Goal: Task Accomplishment & Management: Complete application form

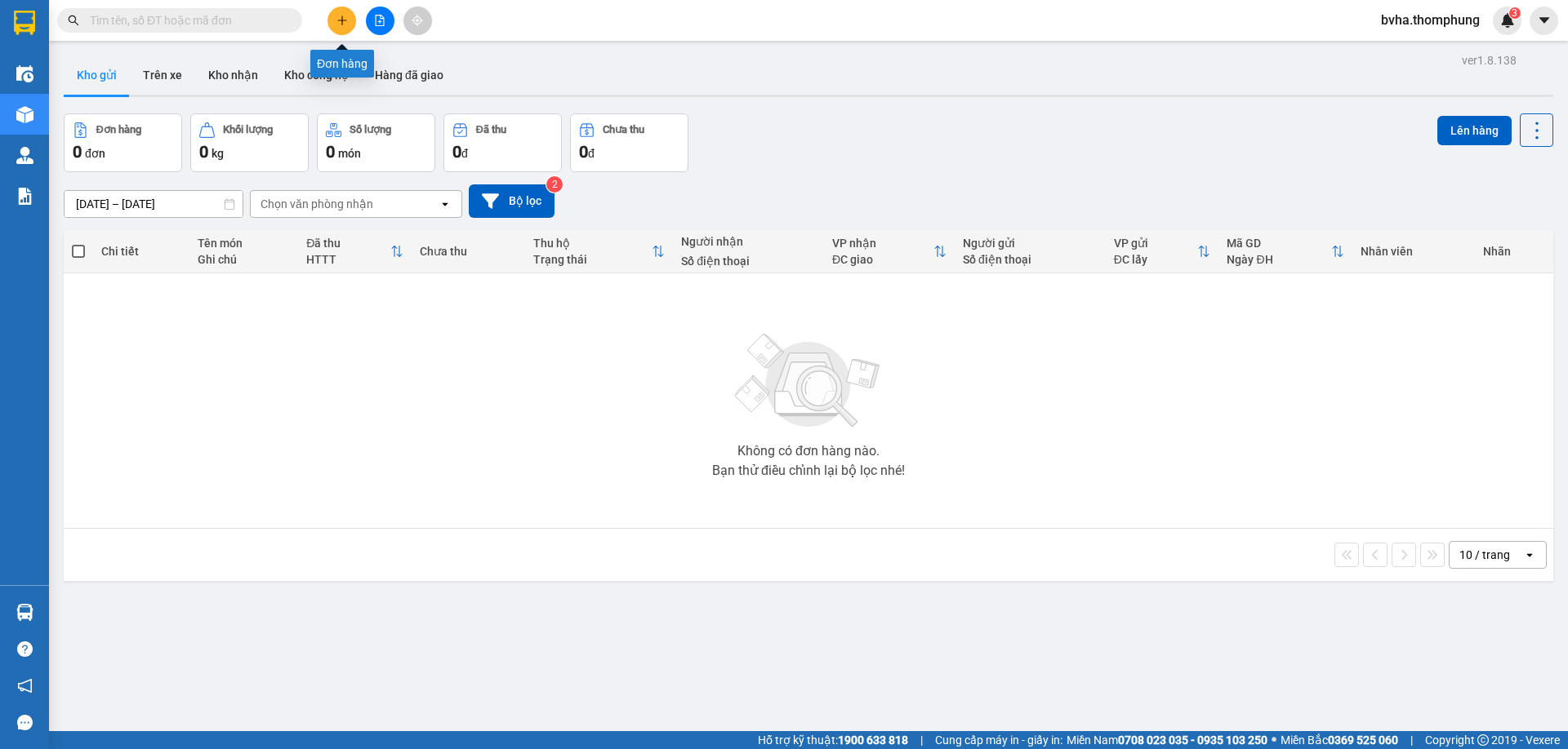
click at [343, 21] on icon "plus" at bounding box center [342, 20] width 12 height 11
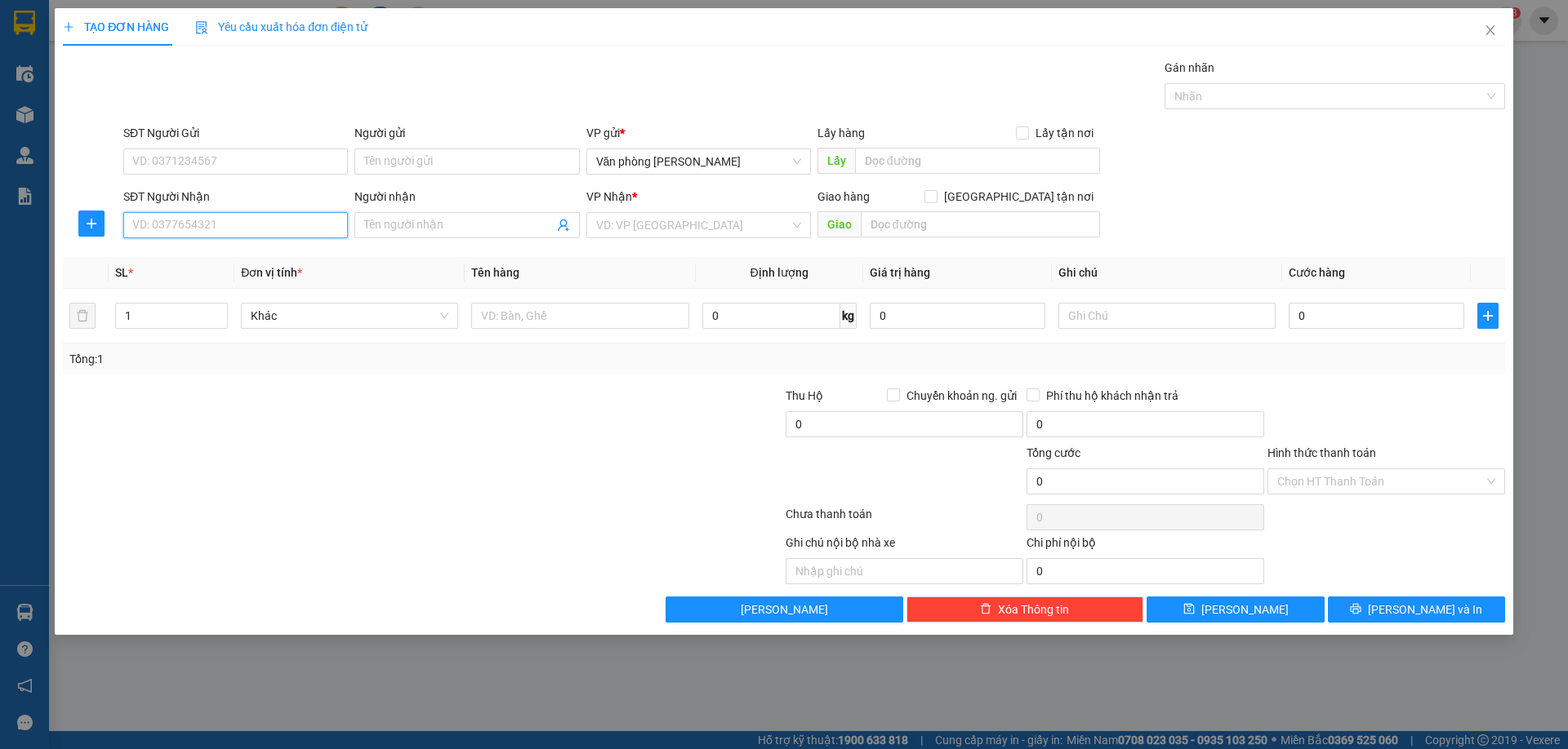
click at [256, 220] on input "SĐT Người Nhận" at bounding box center [236, 224] width 224 height 26
type input "0969646402"
click at [275, 256] on div "0969646402 - anh tú" at bounding box center [236, 258] width 205 height 18
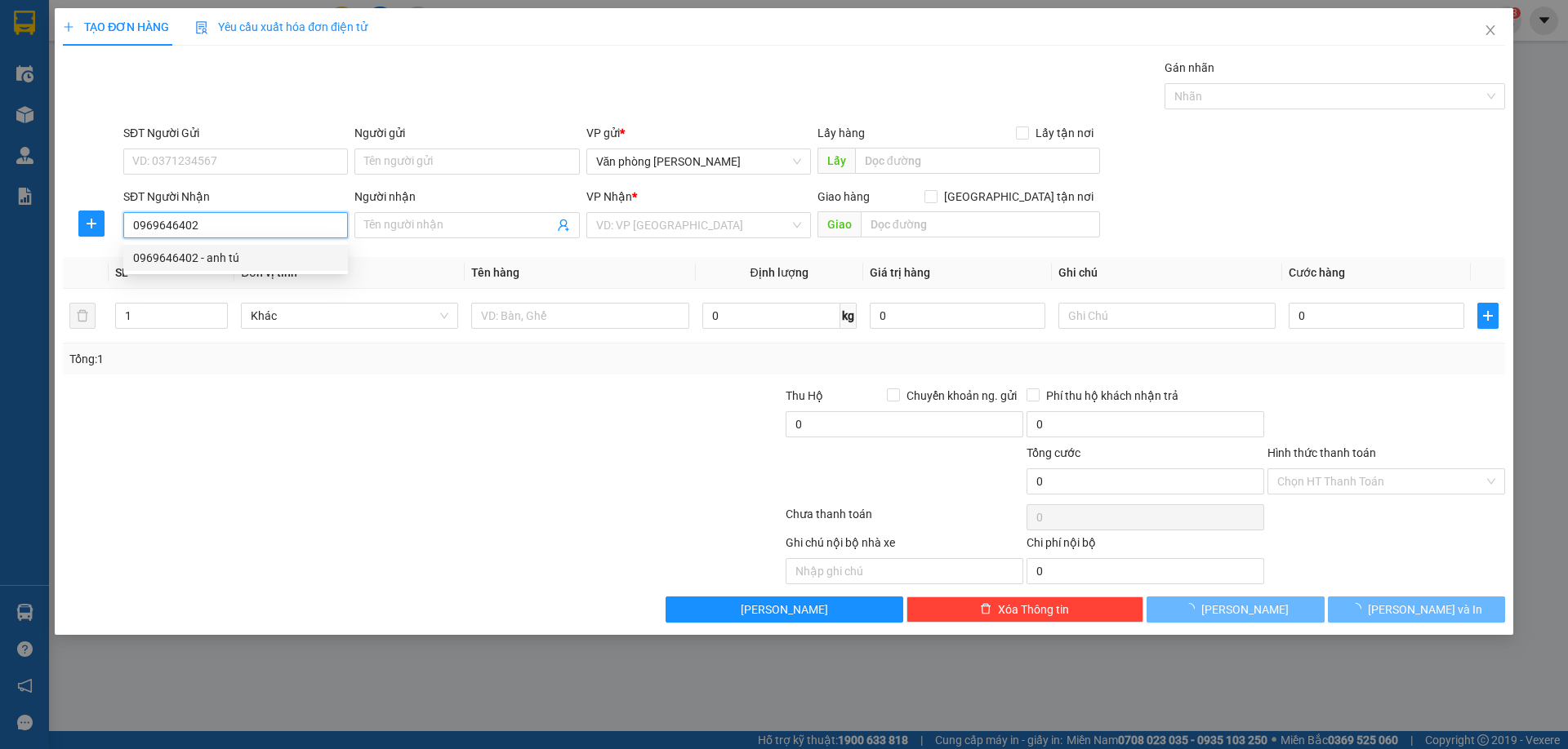
type input "anh tú"
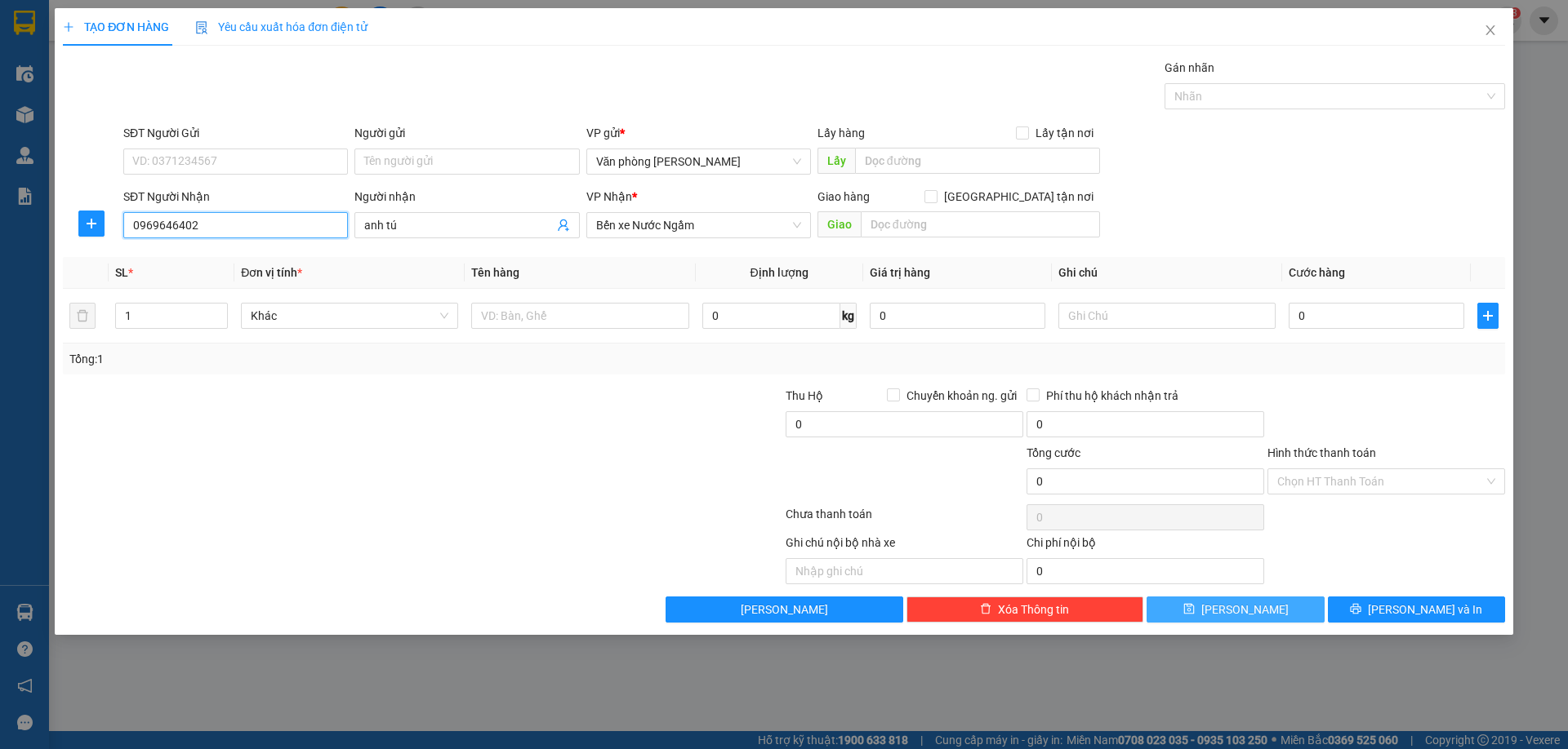
type input "0969646402"
click at [1259, 610] on button "Lưu" at bounding box center [1234, 609] width 177 height 26
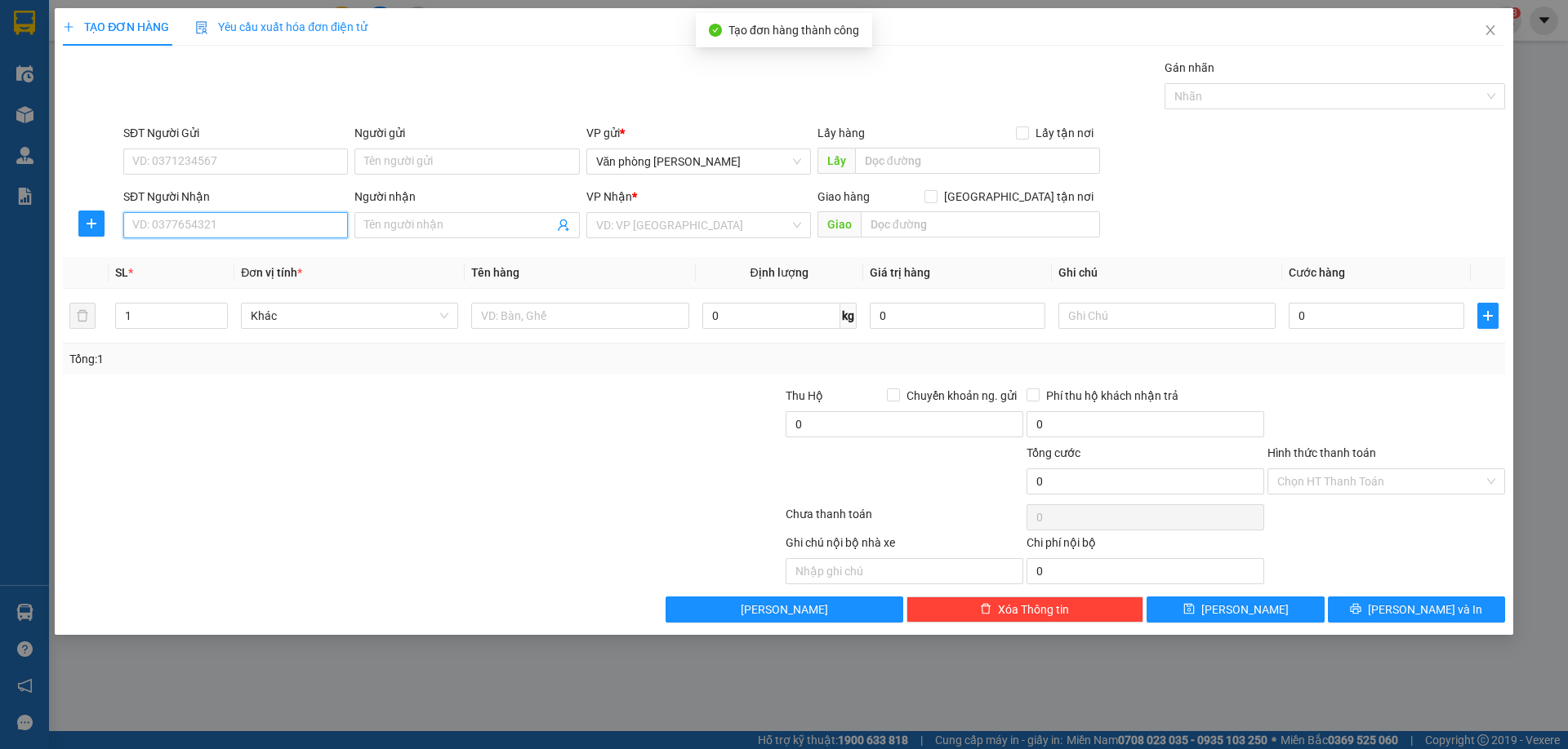
click at [267, 224] on input "SĐT Người Nhận" at bounding box center [236, 224] width 224 height 26
type input "0328983102"
click at [239, 270] on div "0328983102 - hoàng" at bounding box center [236, 258] width 224 height 26
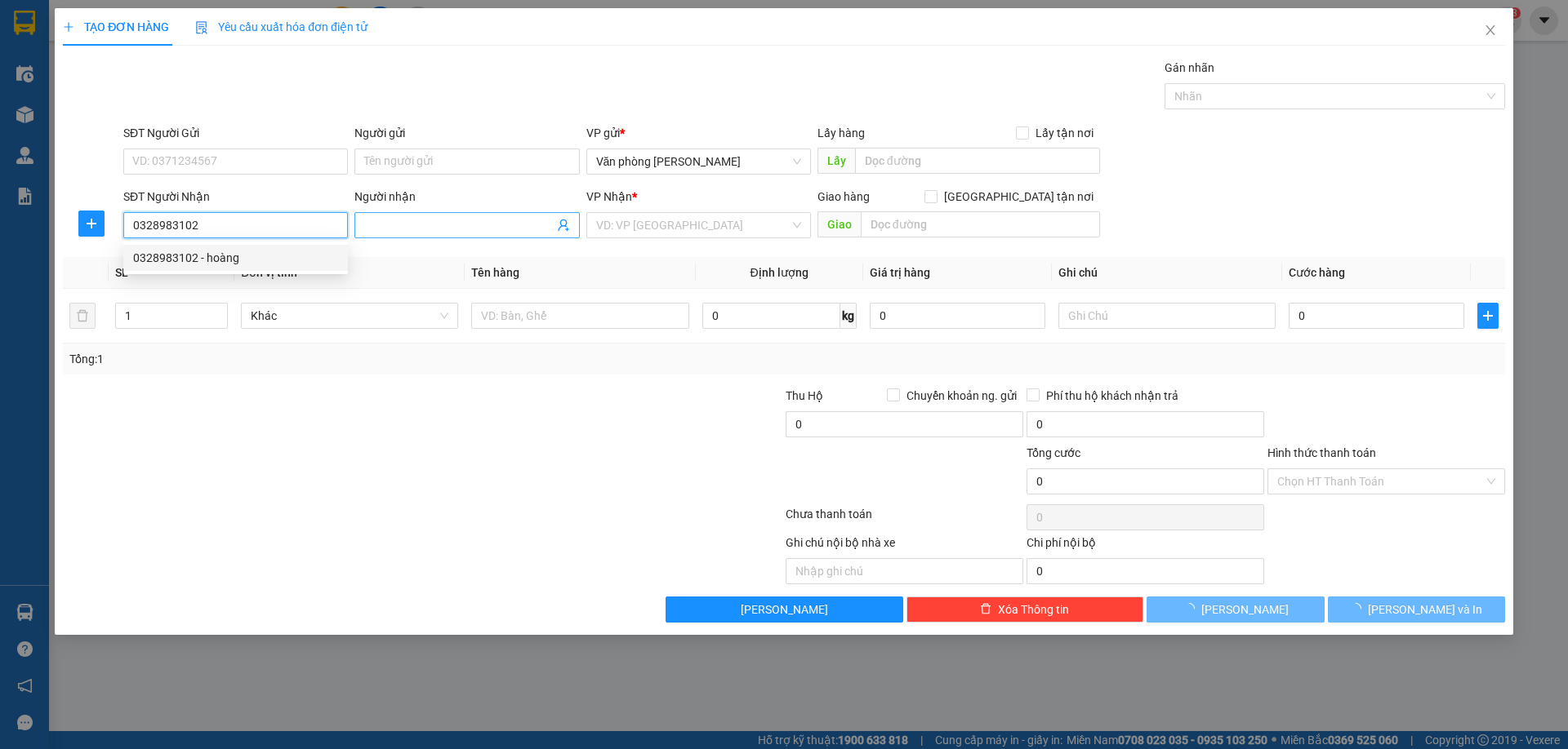
type input "hoàng"
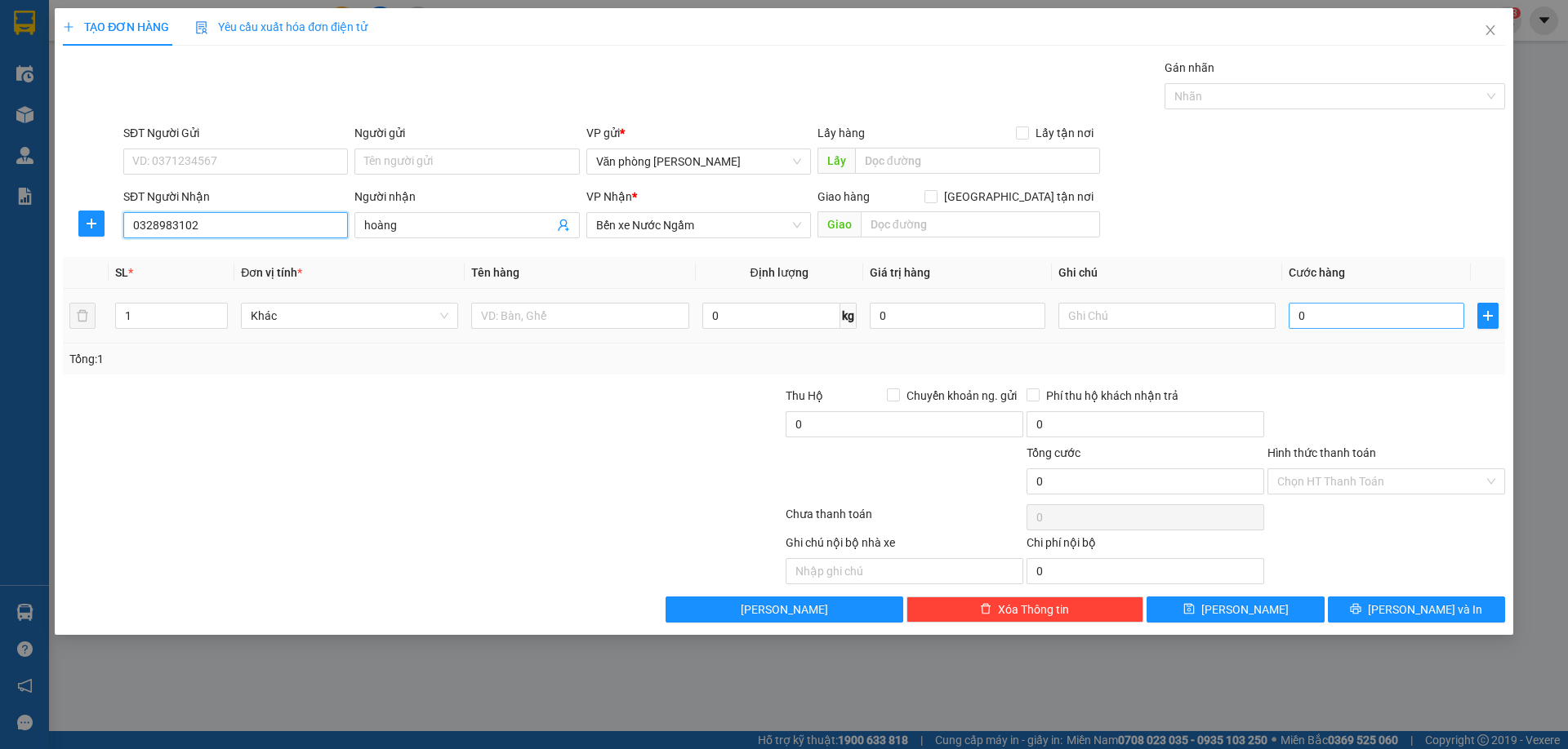
type input "0328983102"
click at [1332, 317] on input "0" at bounding box center [1375, 315] width 175 height 26
type input "5"
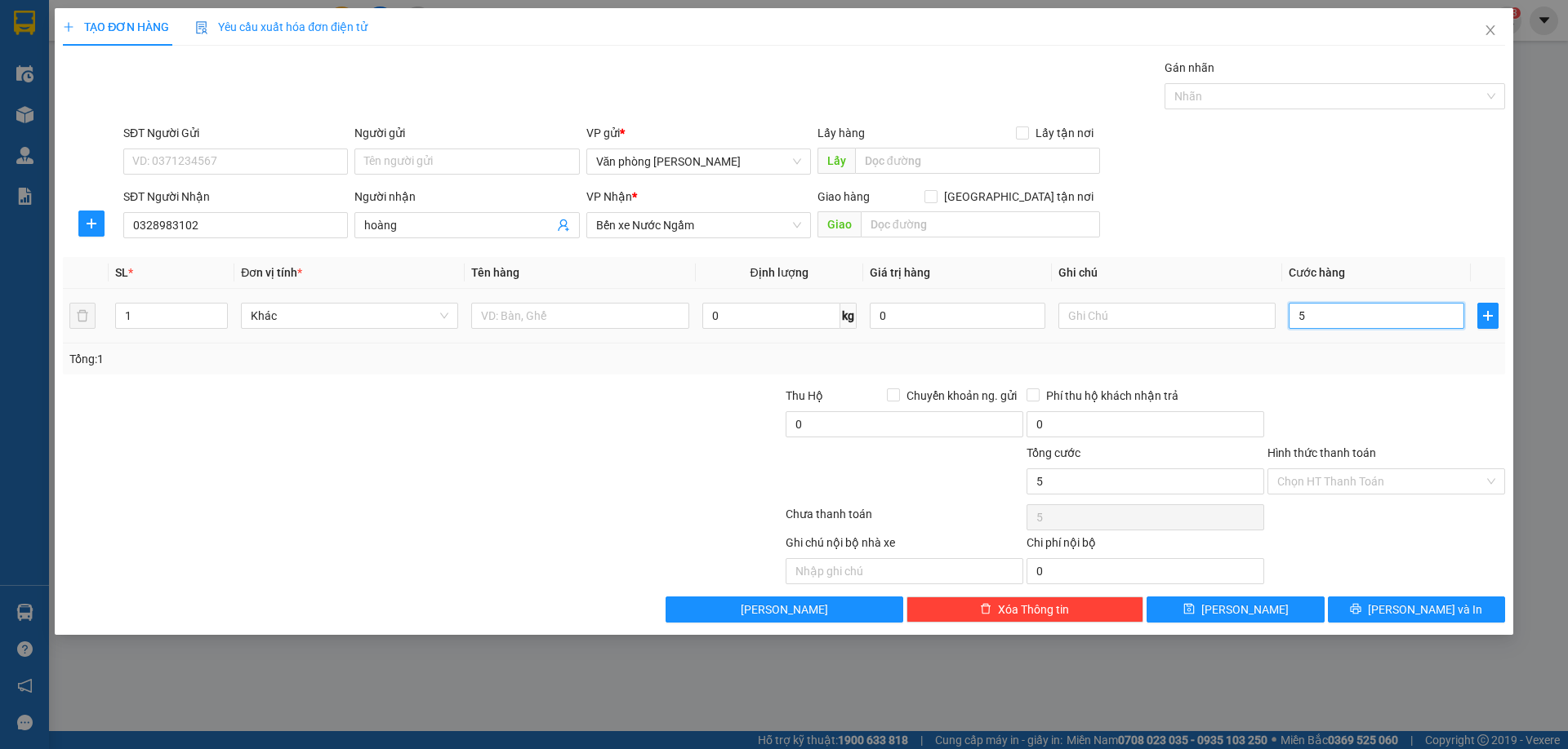
type input "50"
type input "500"
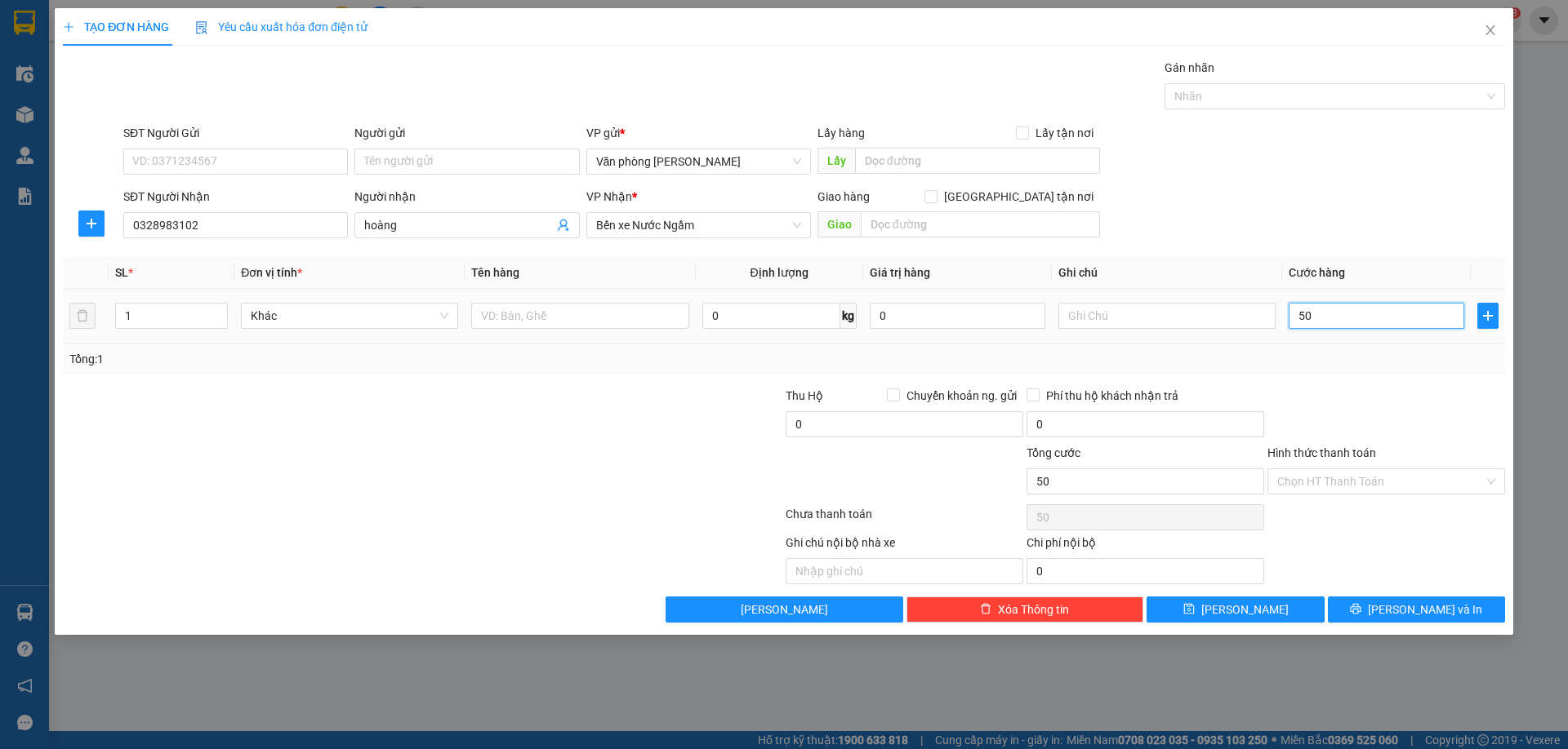
type input "500"
type input "5.000"
type input "50.000"
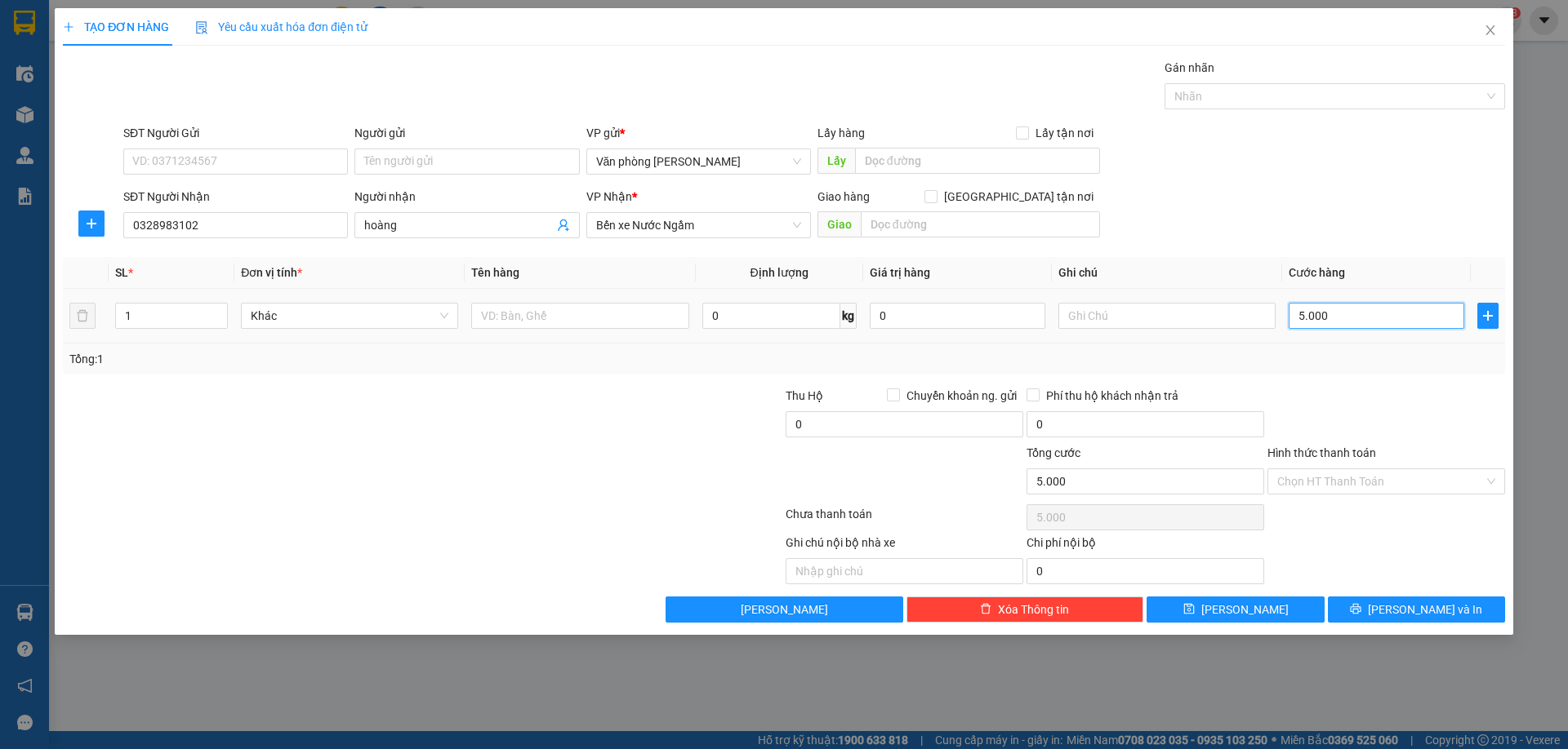
type input "50.000"
click at [1372, 486] on input "Hình thức thanh toán" at bounding box center [1380, 482] width 207 height 25
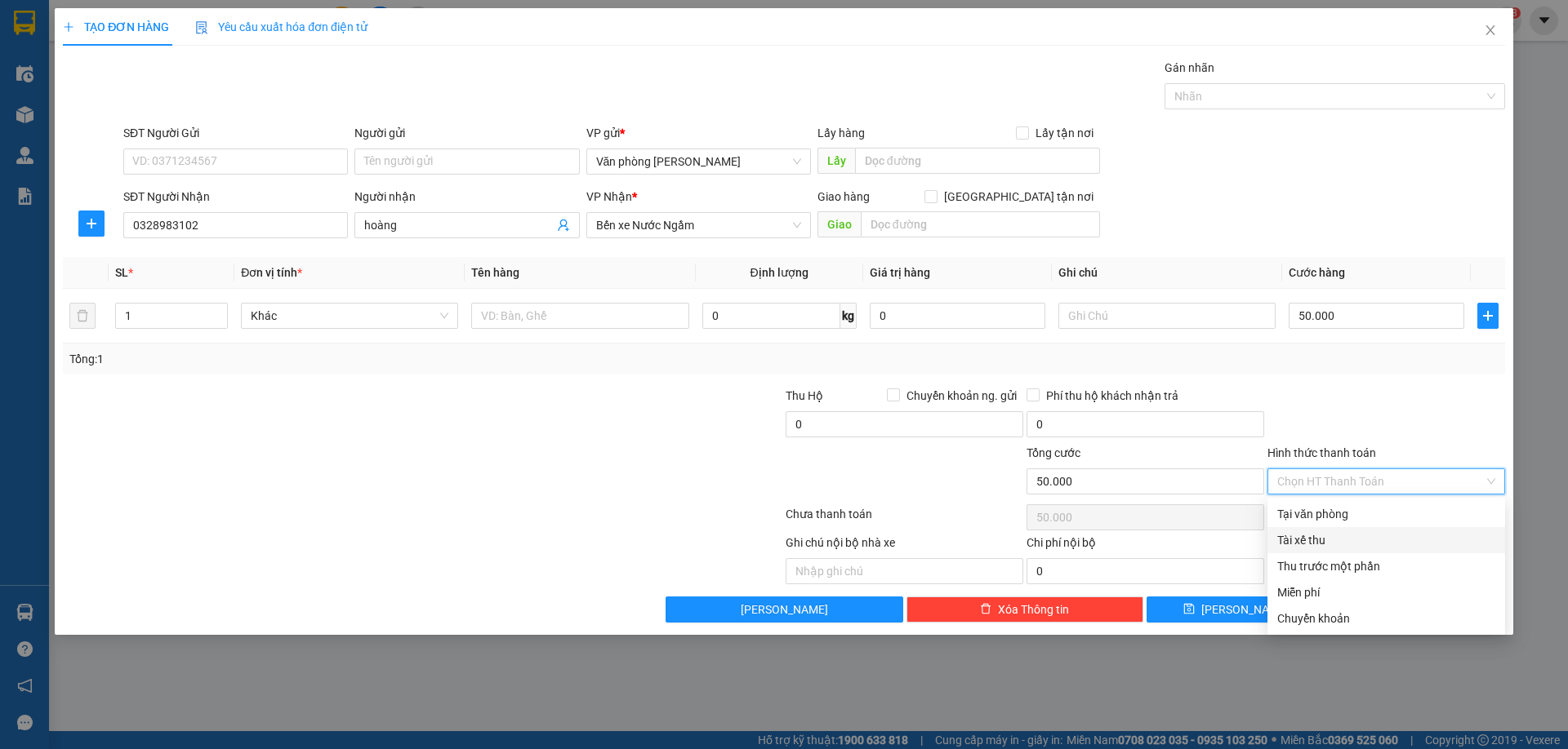
click at [1325, 542] on div "Tài xế thu" at bounding box center [1385, 540] width 218 height 18
type input "0"
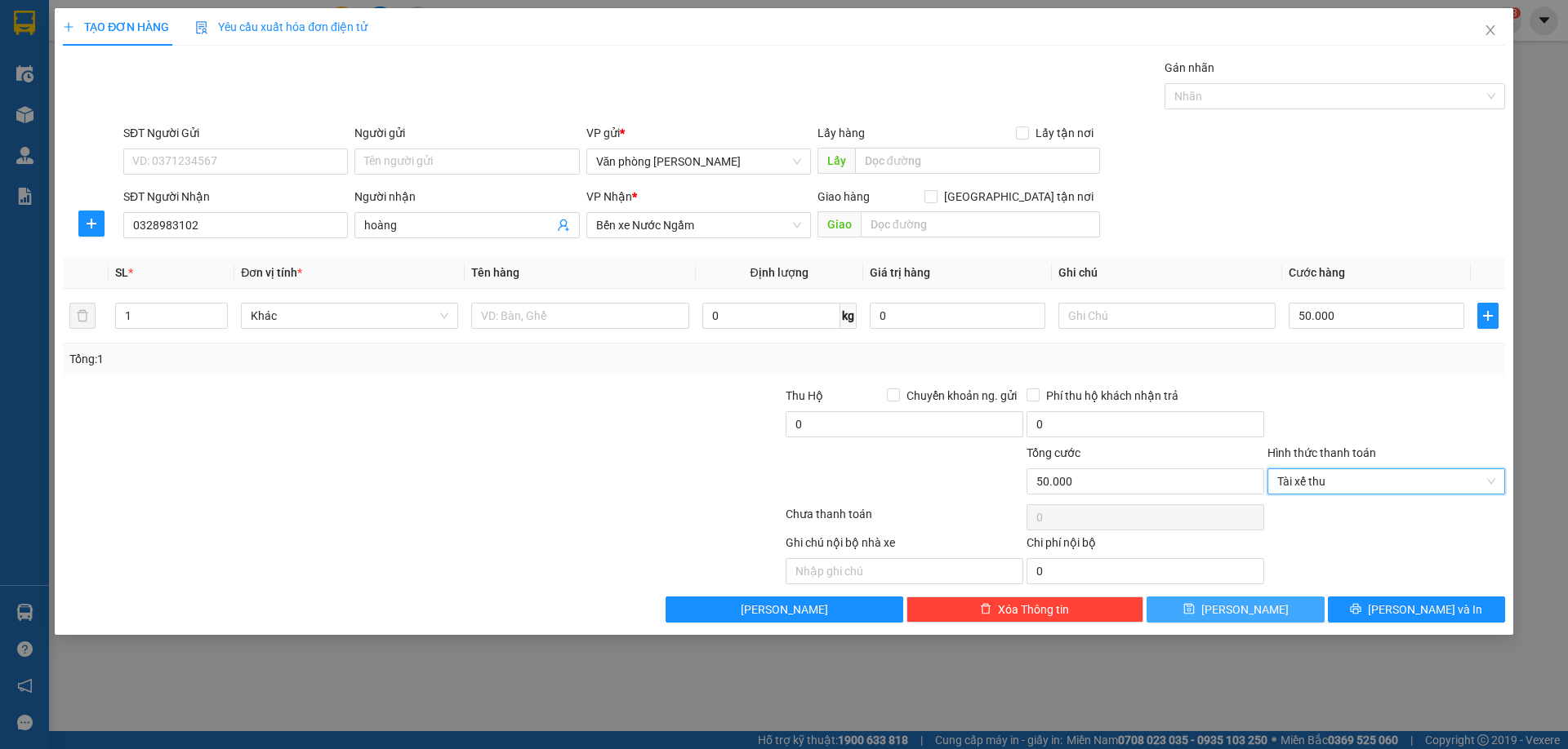
click at [1239, 610] on span "Lưu" at bounding box center [1244, 609] width 87 height 18
type input "0"
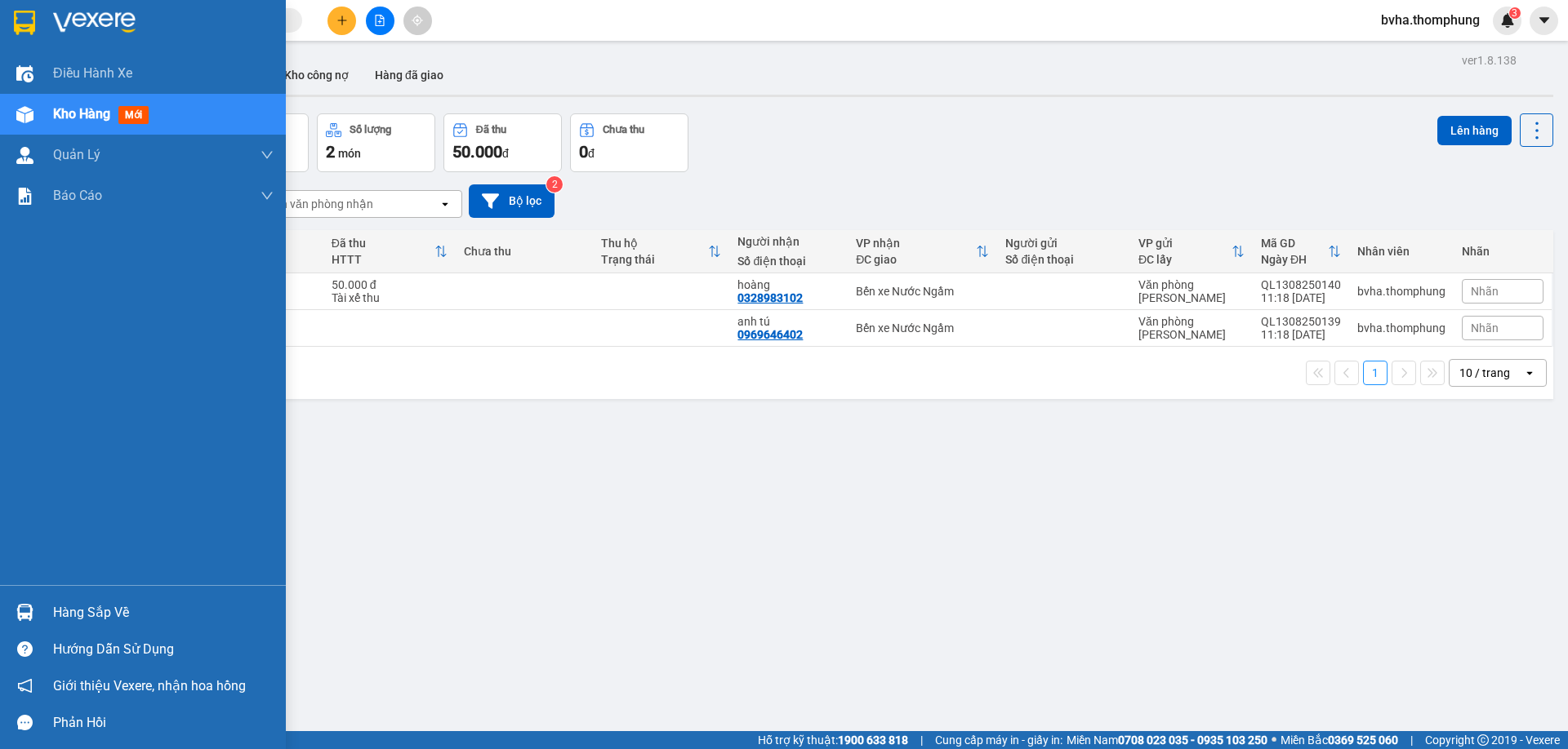
click at [69, 109] on span "Kho hàng" at bounding box center [81, 114] width 58 height 15
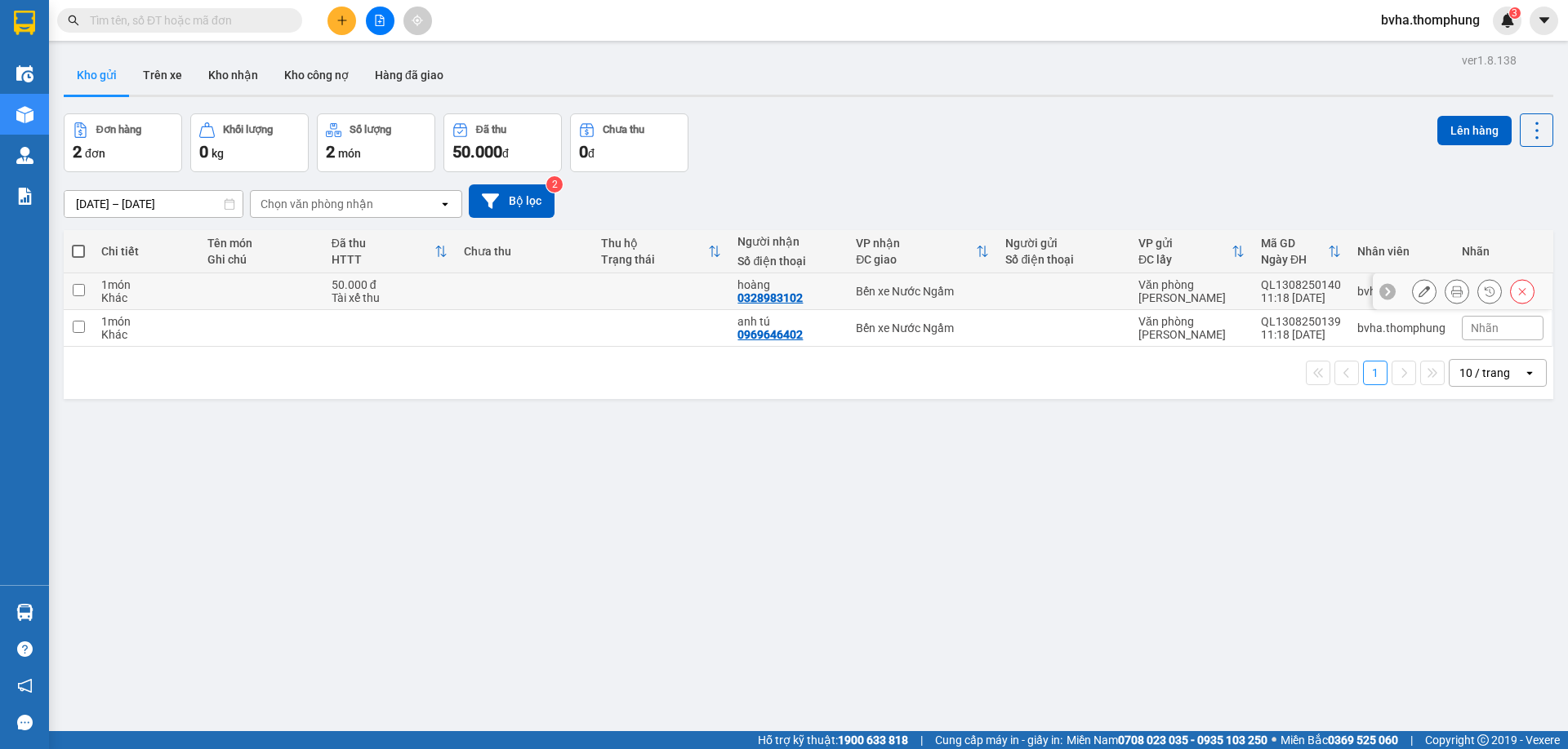
click at [79, 287] on input "checkbox" at bounding box center [79, 289] width 12 height 12
checkbox input "true"
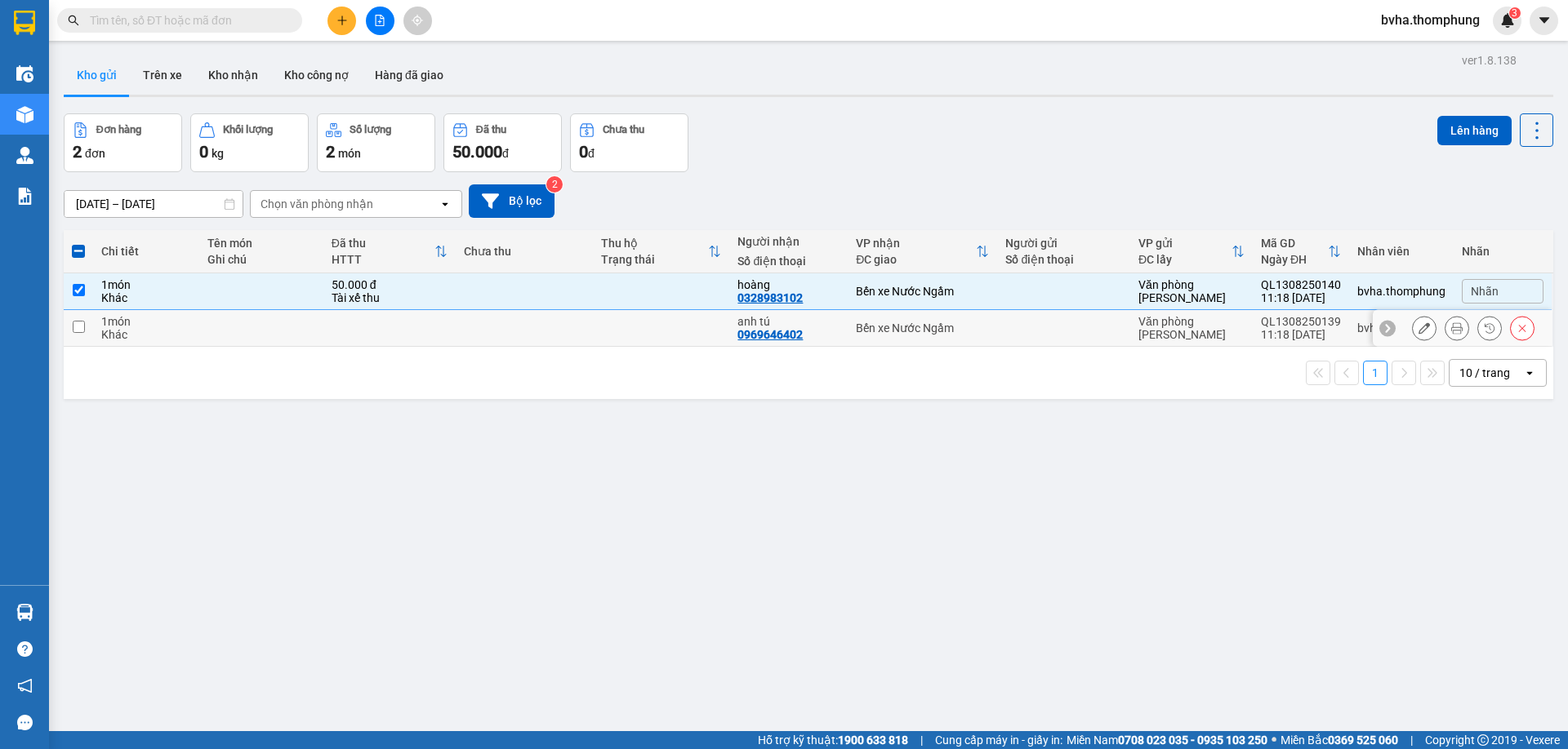
click at [78, 323] on input "checkbox" at bounding box center [79, 327] width 12 height 12
checkbox input "true"
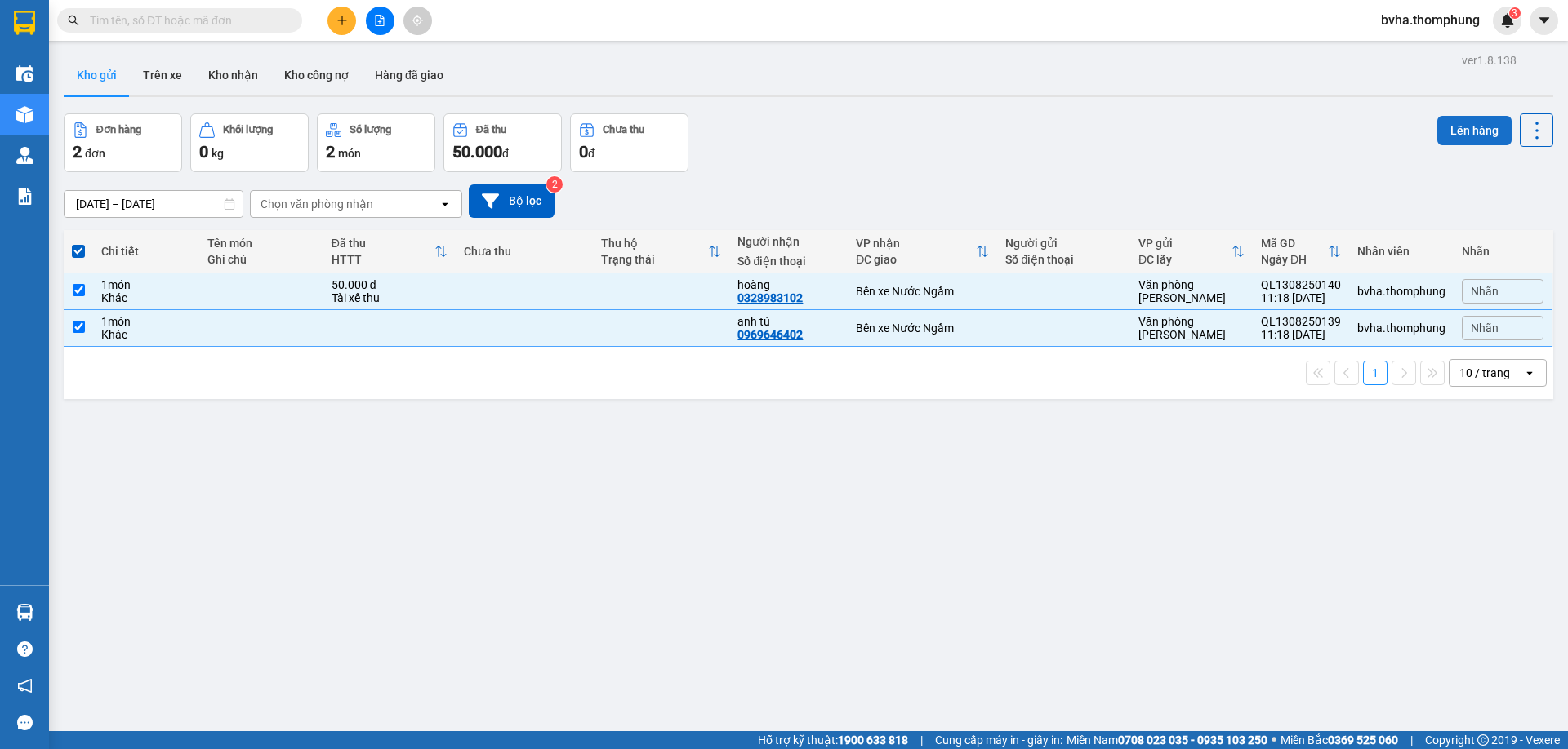
click at [1442, 124] on button "Lên hàng" at bounding box center [1474, 130] width 75 height 30
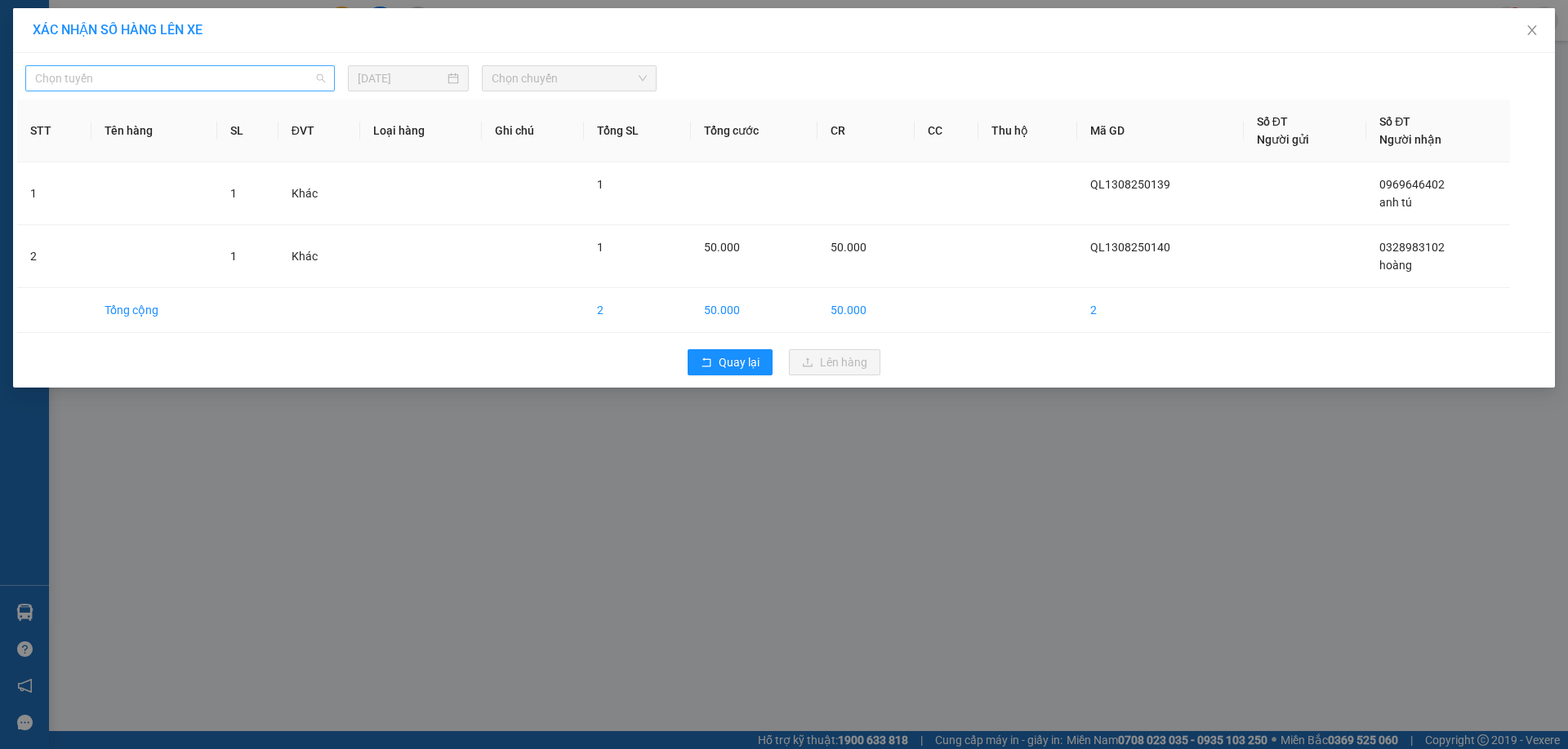
click at [194, 87] on span "Chọn tuyến" at bounding box center [180, 79] width 289 height 25
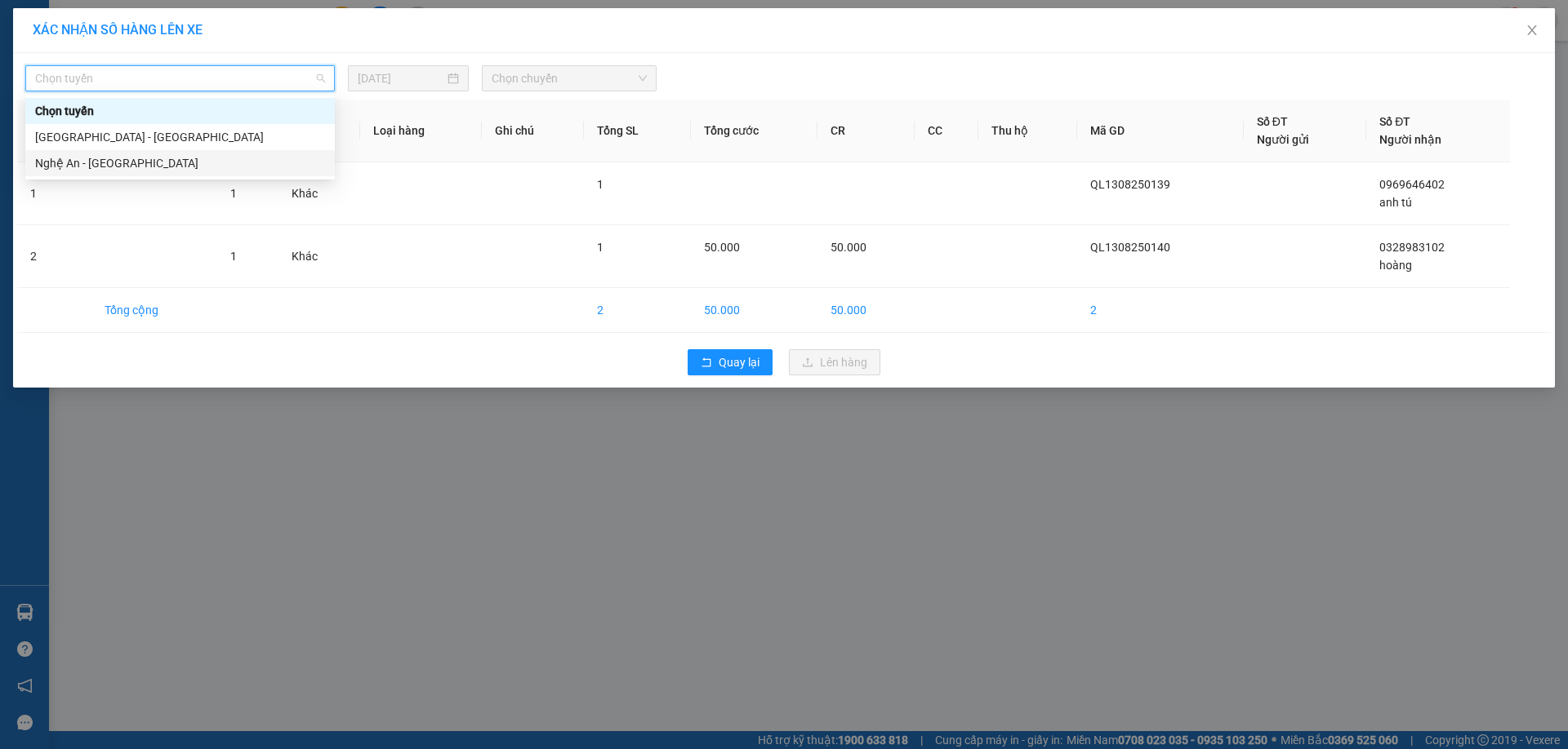
click at [141, 162] on div "Nghệ An - [GEOGRAPHIC_DATA]" at bounding box center [180, 163] width 289 height 18
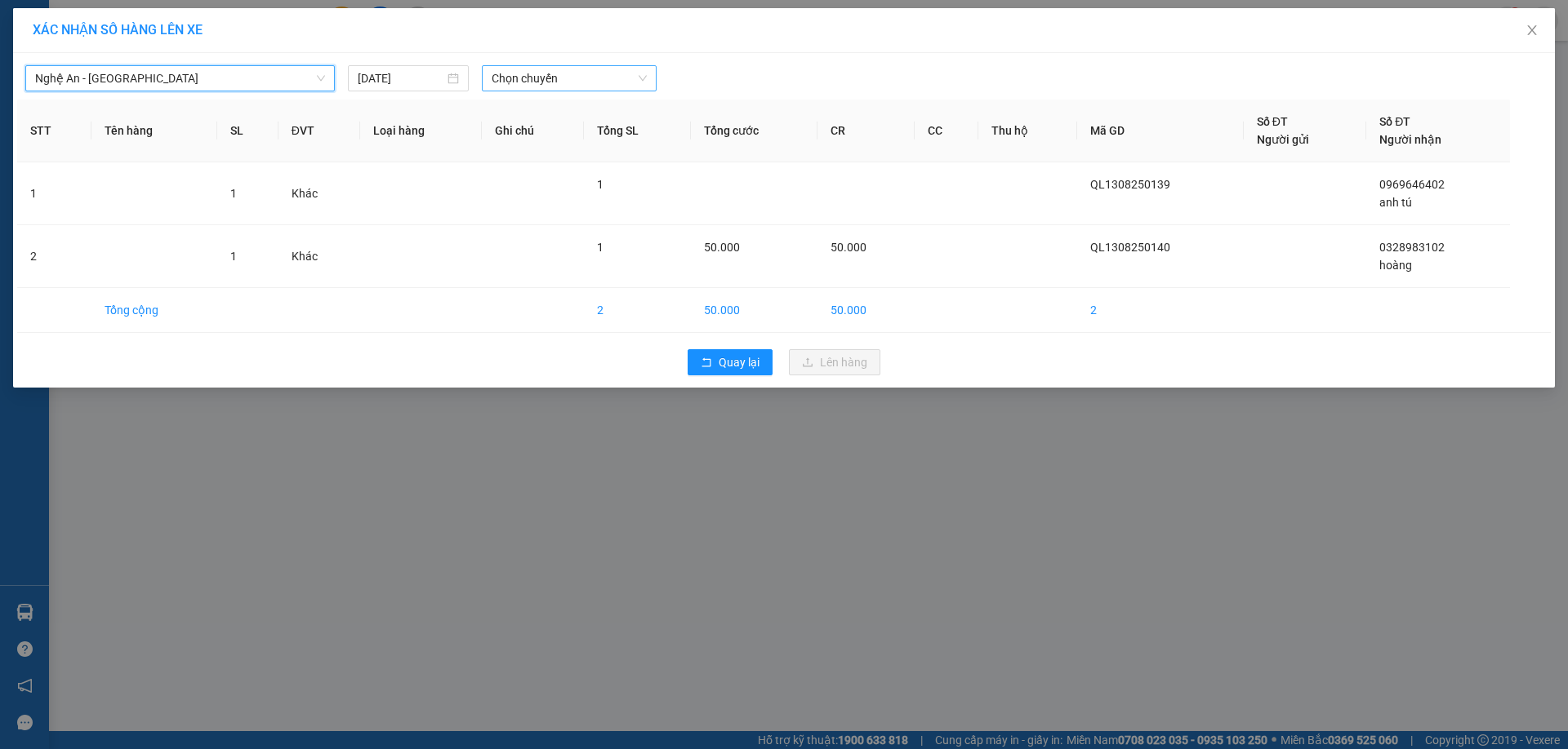
click at [608, 80] on span "Chọn chuyến" at bounding box center [569, 79] width 155 height 25
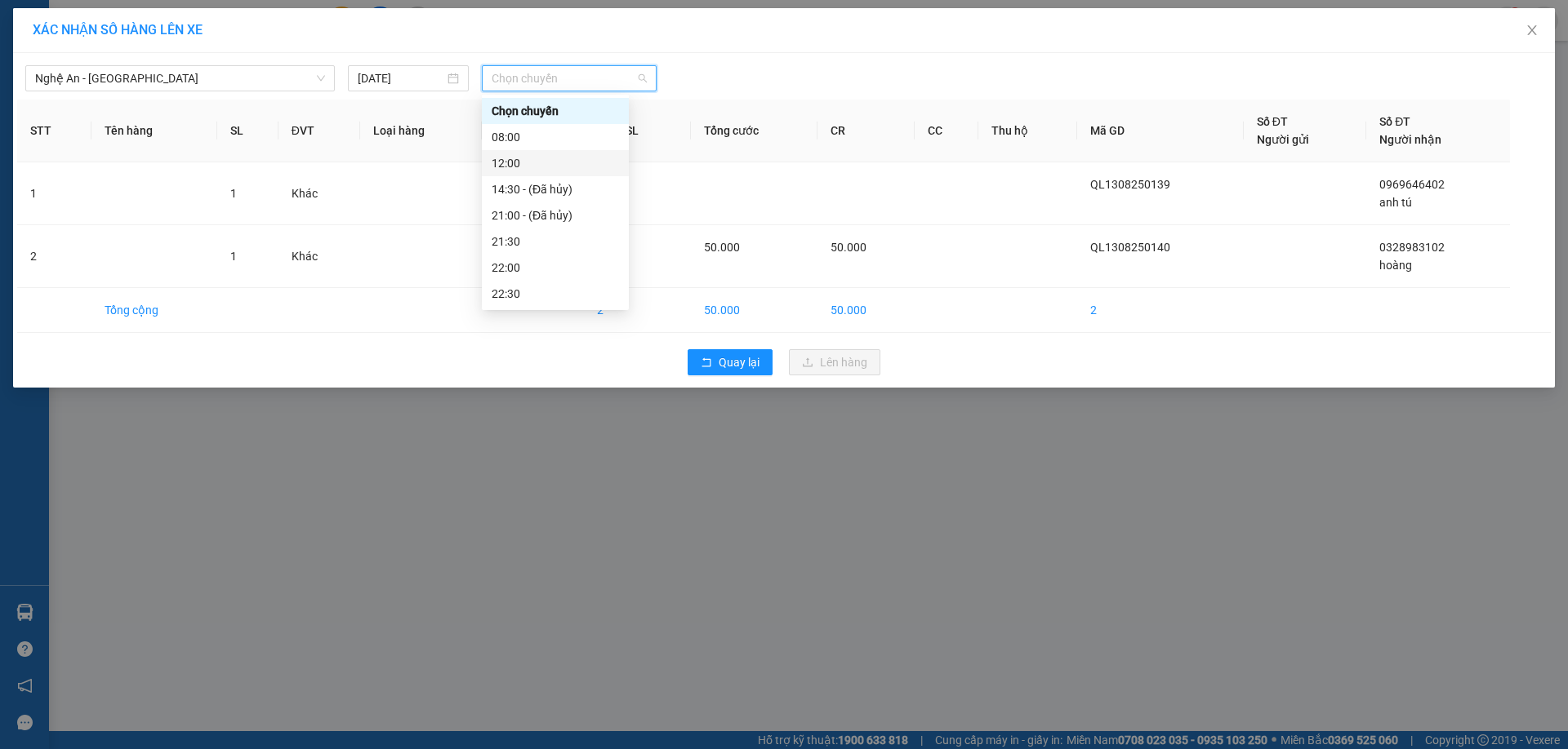
click at [532, 168] on div "12:00" at bounding box center [555, 163] width 127 height 18
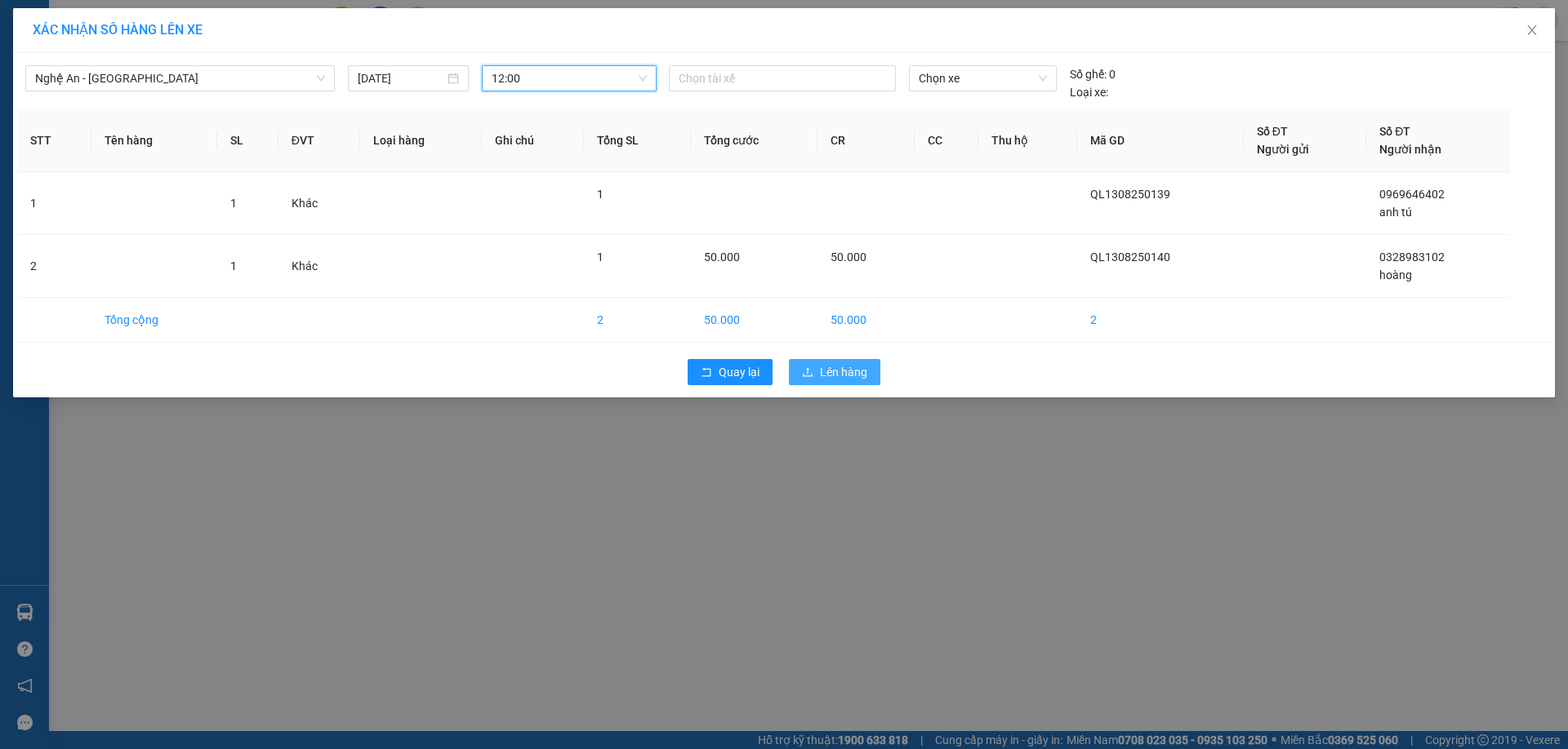
click at [861, 374] on span "Lên hàng" at bounding box center [842, 372] width 47 height 18
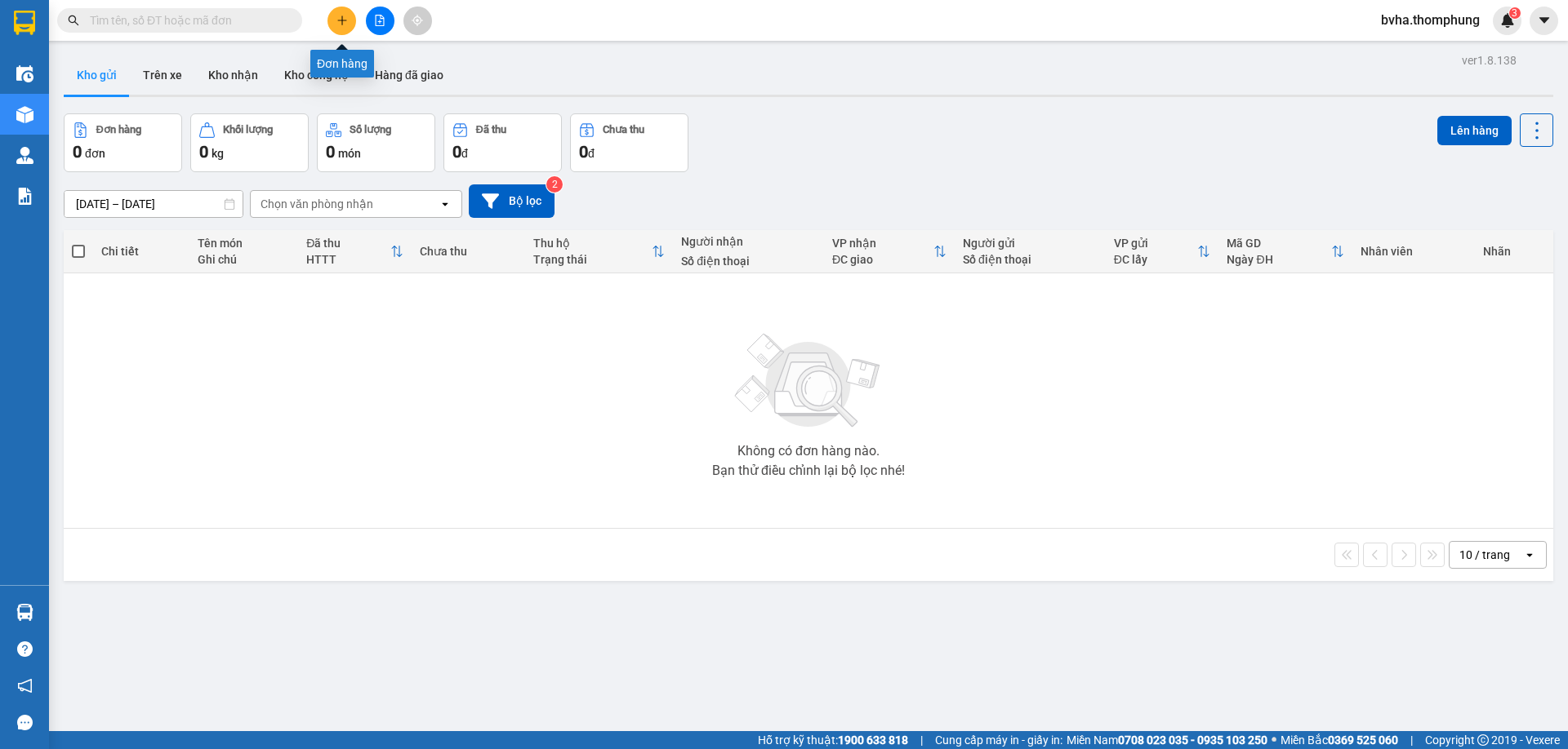
click at [337, 23] on icon "plus" at bounding box center [342, 20] width 12 height 11
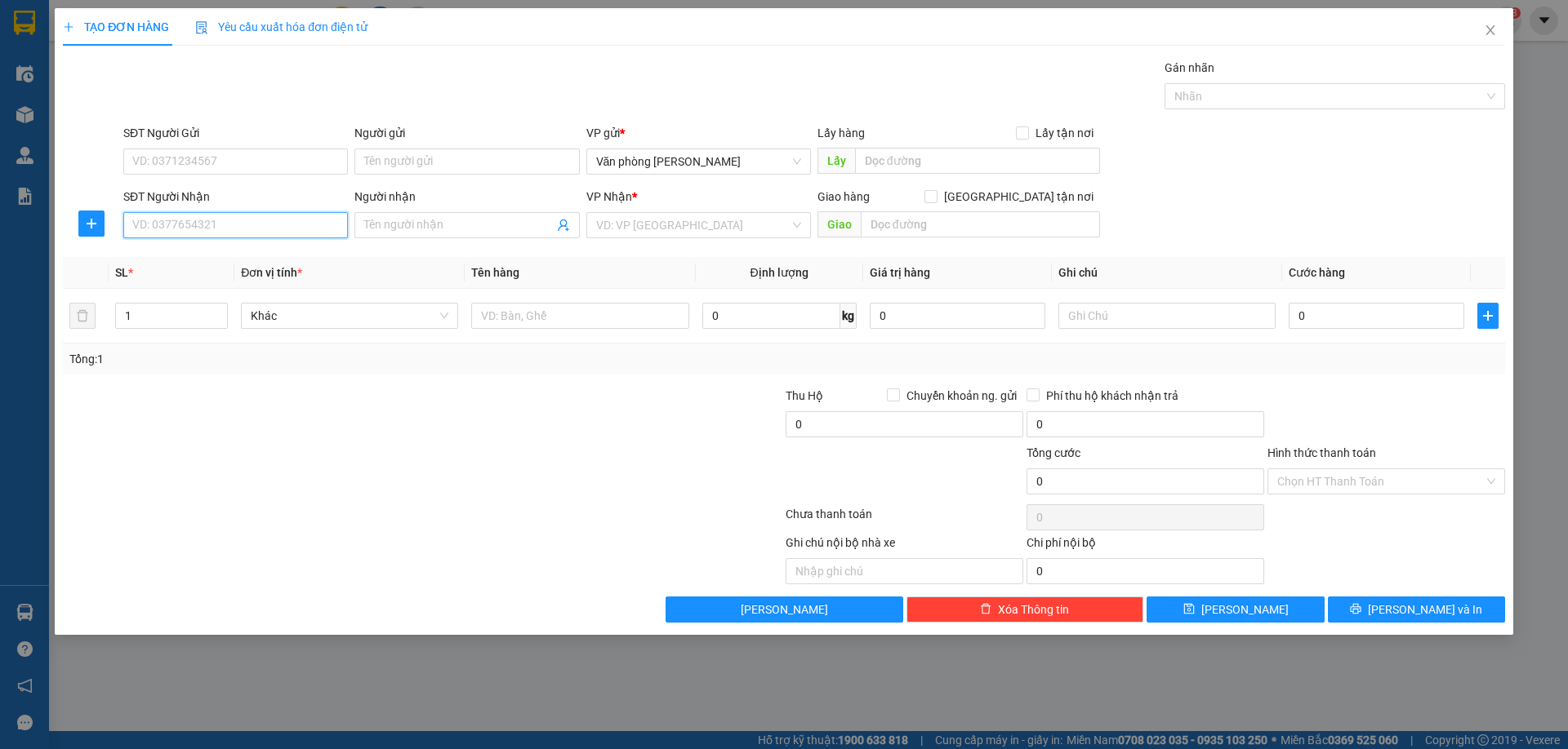
click at [212, 235] on input "SĐT Người Nhận" at bounding box center [236, 224] width 224 height 26
type input "0984669798"
click at [495, 217] on input "Người nhận" at bounding box center [458, 225] width 189 height 18
type input "L,UẬT MỀN"
click at [747, 223] on input "search" at bounding box center [693, 225] width 194 height 25
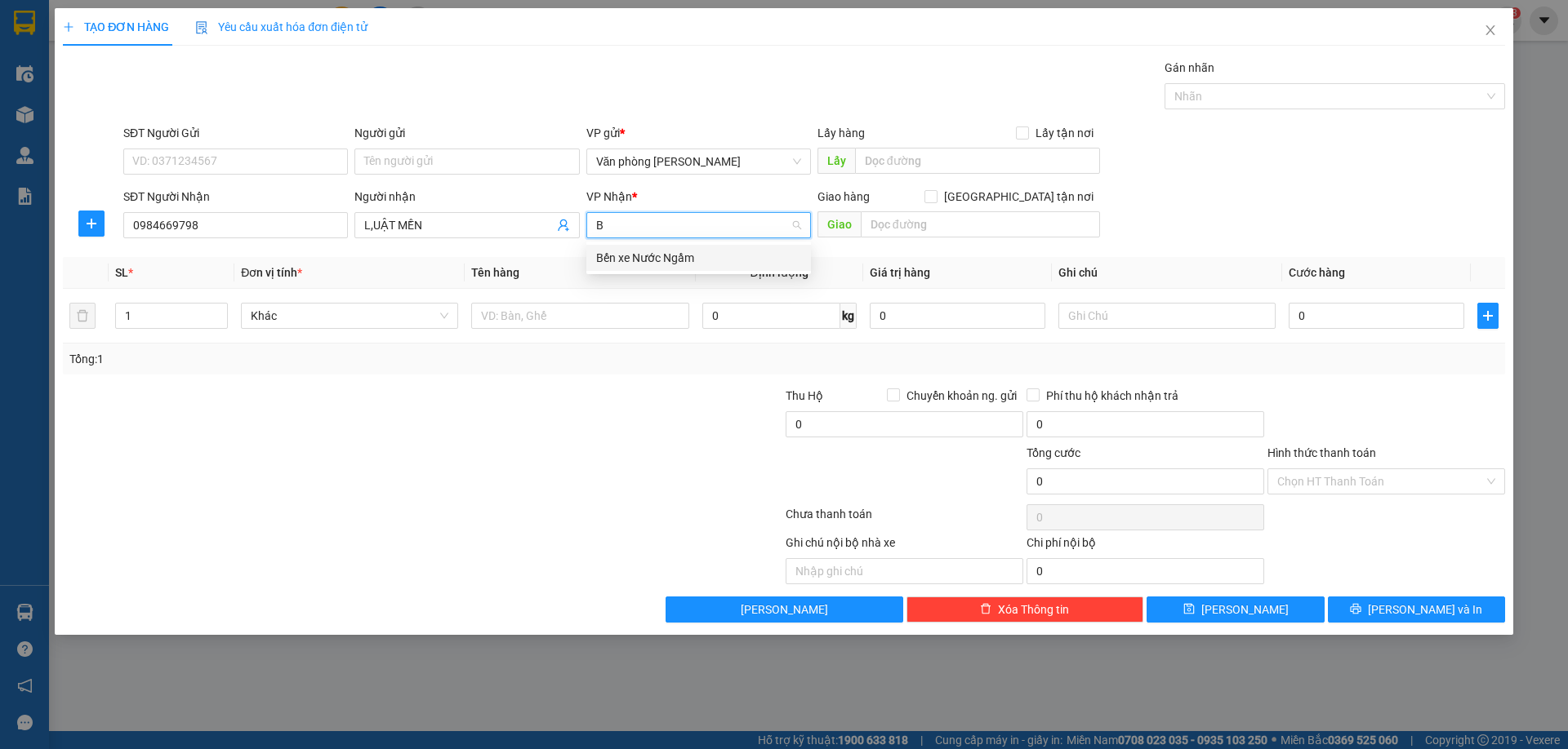
type input "BÊ"
drag, startPoint x: 745, startPoint y: 252, endPoint x: 772, endPoint y: 247, distance: 27.5
click at [745, 253] on div "Bến xe Nước Ngầm" at bounding box center [699, 258] width 205 height 18
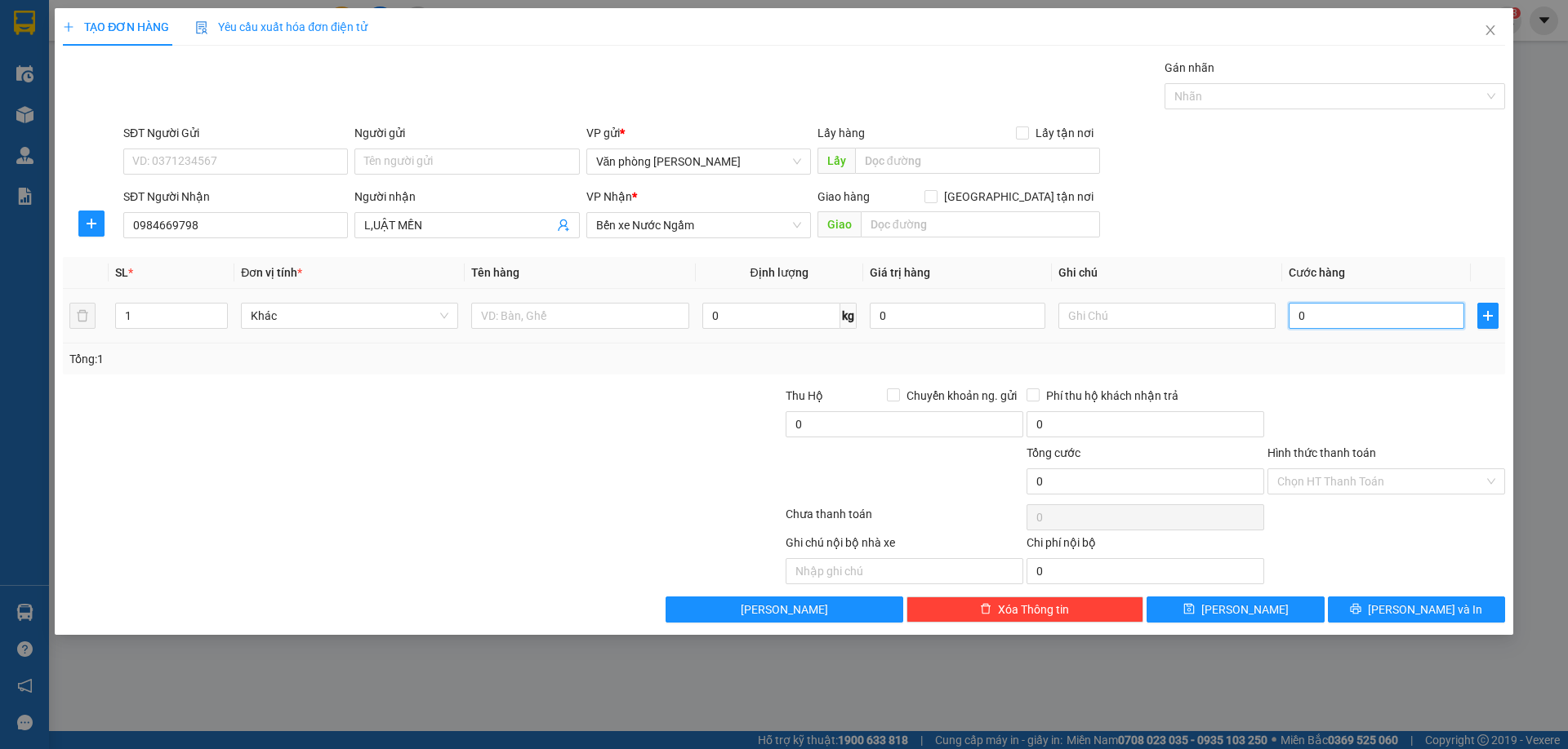
click at [1312, 306] on input "0" at bounding box center [1375, 315] width 175 height 26
type input "5"
type input "50"
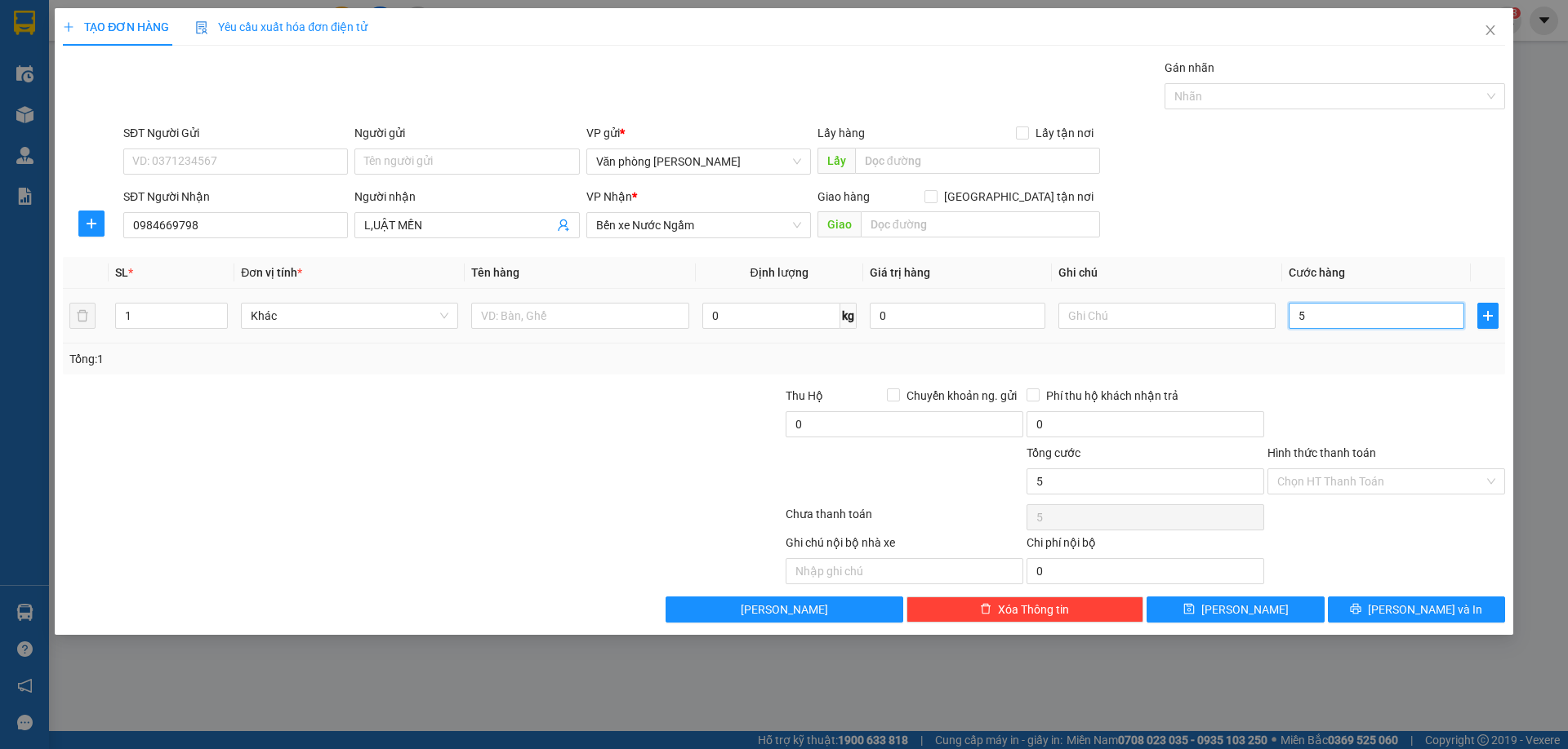
type input "50"
type input "500"
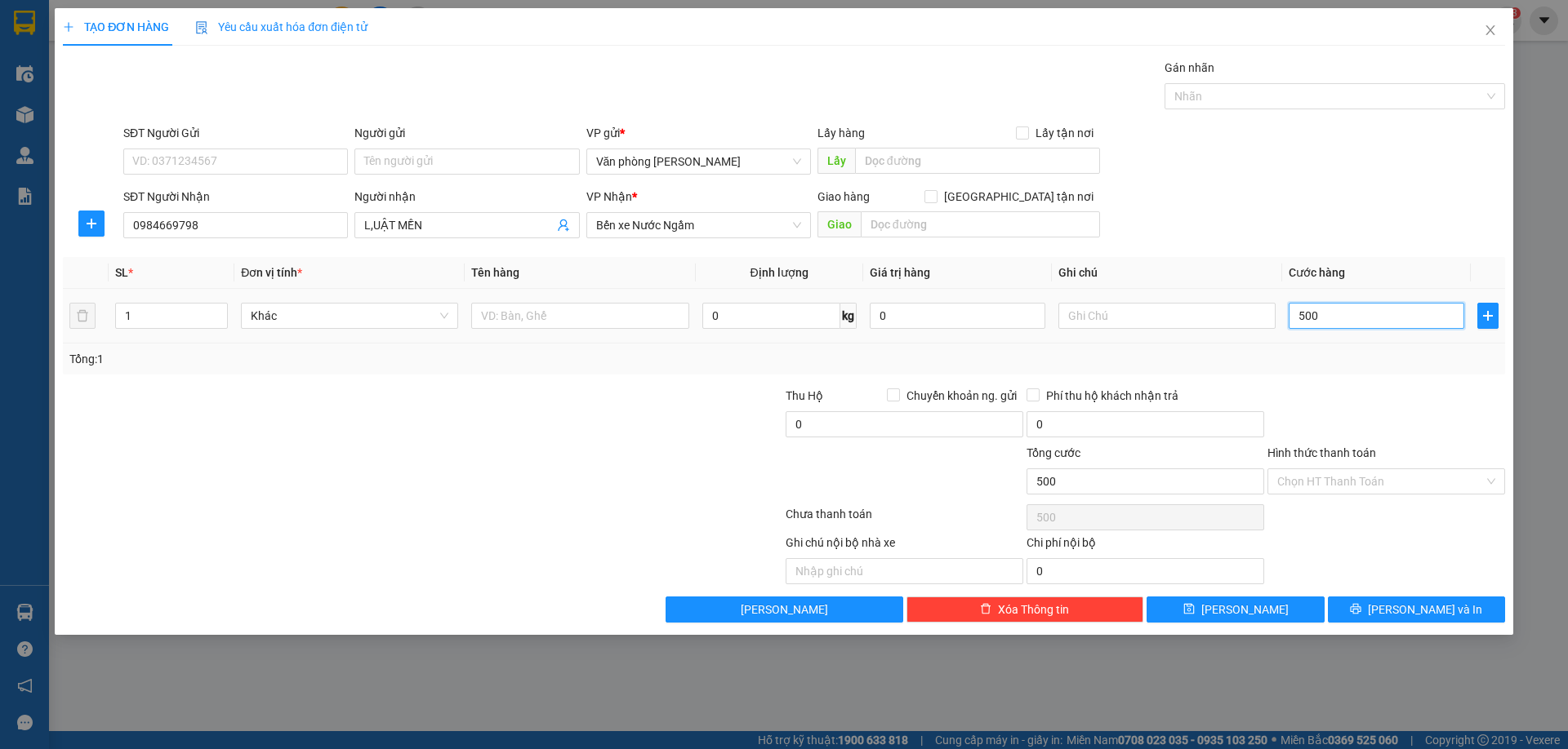
type input "5.000"
type input "50.000"
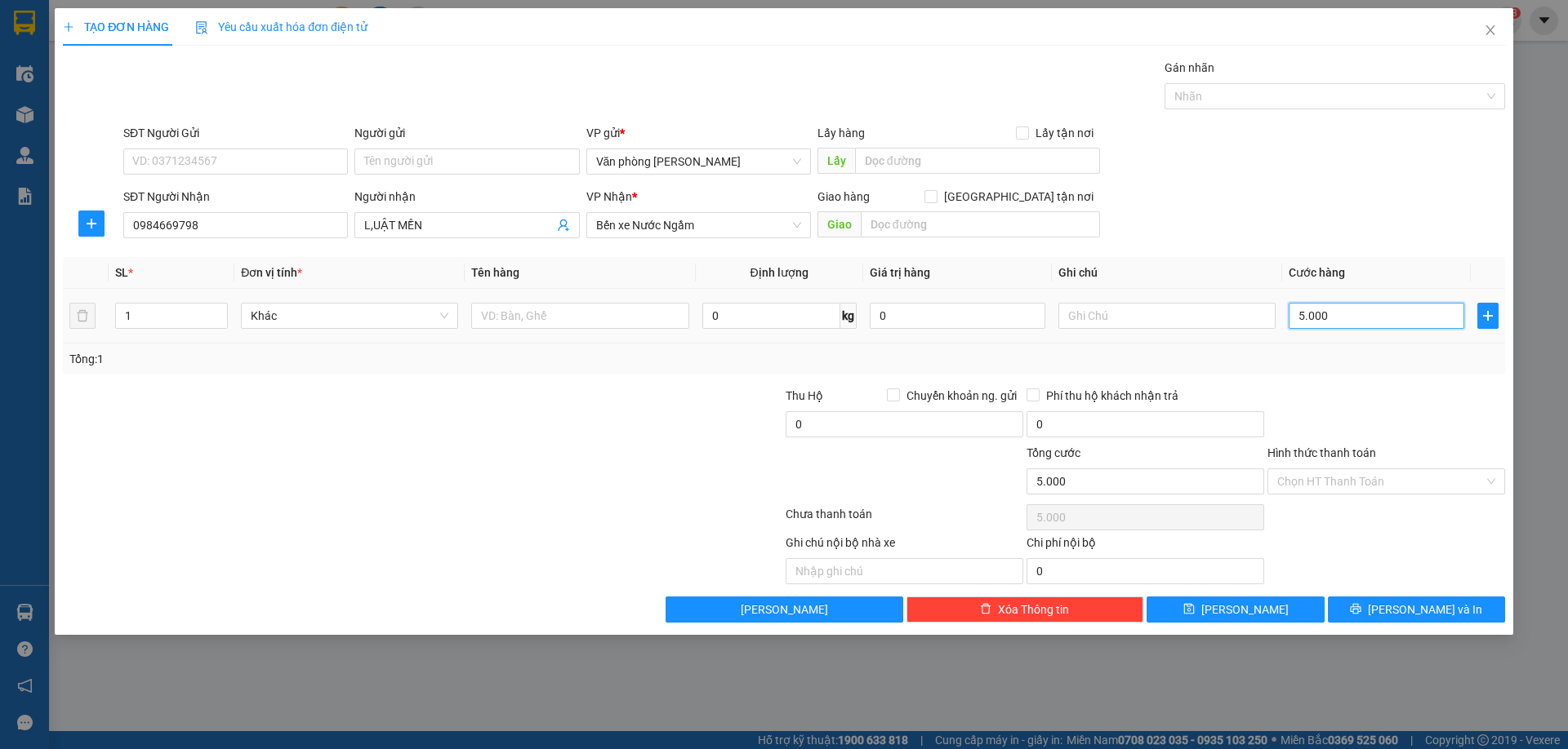
type input "50.000"
click at [1397, 487] on input "Hình thức thanh toán" at bounding box center [1380, 482] width 207 height 25
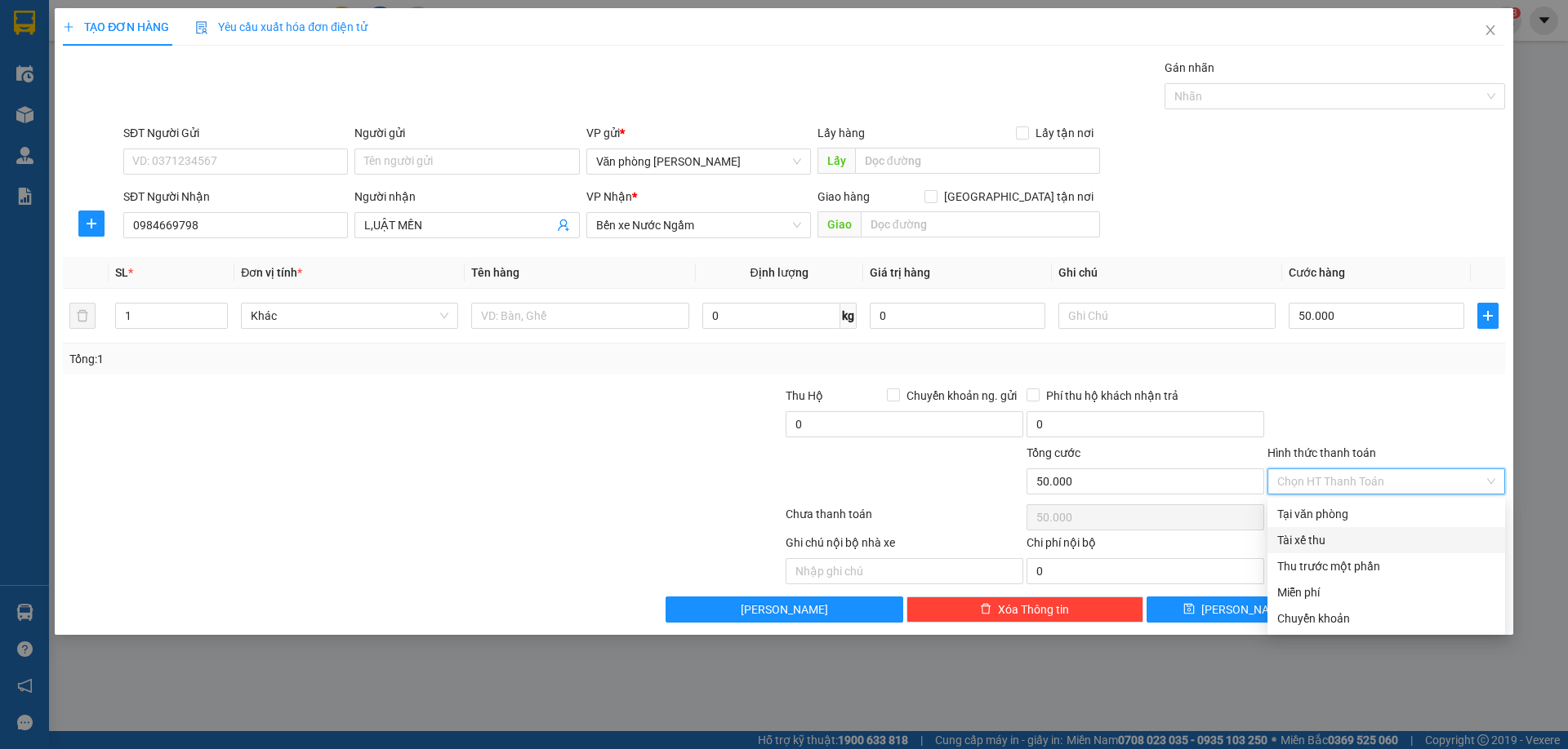
click at [1321, 544] on div "Tài xế thu" at bounding box center [1385, 540] width 218 height 18
type input "0"
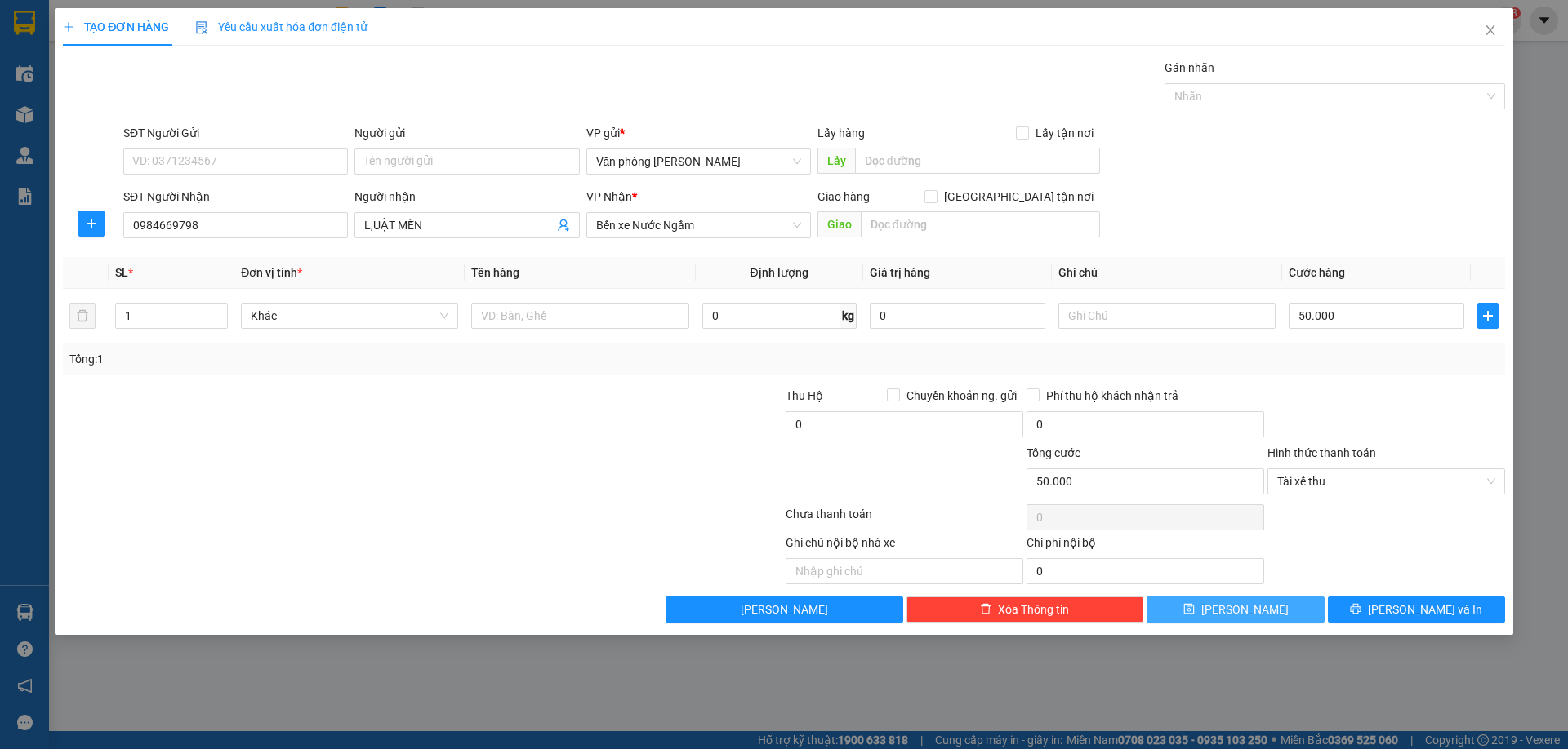
click at [1279, 604] on button "Lưu" at bounding box center [1234, 609] width 177 height 26
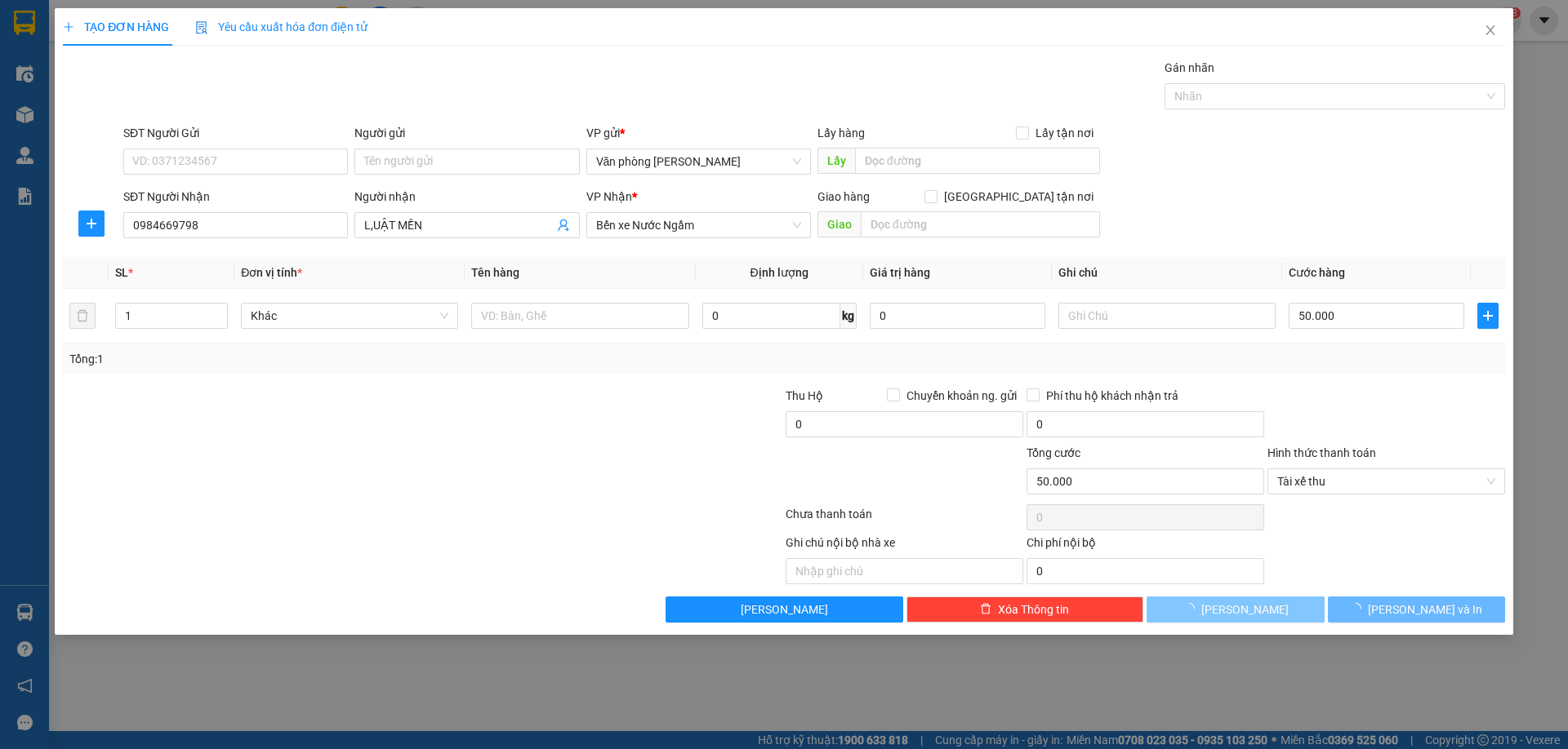
type input "0"
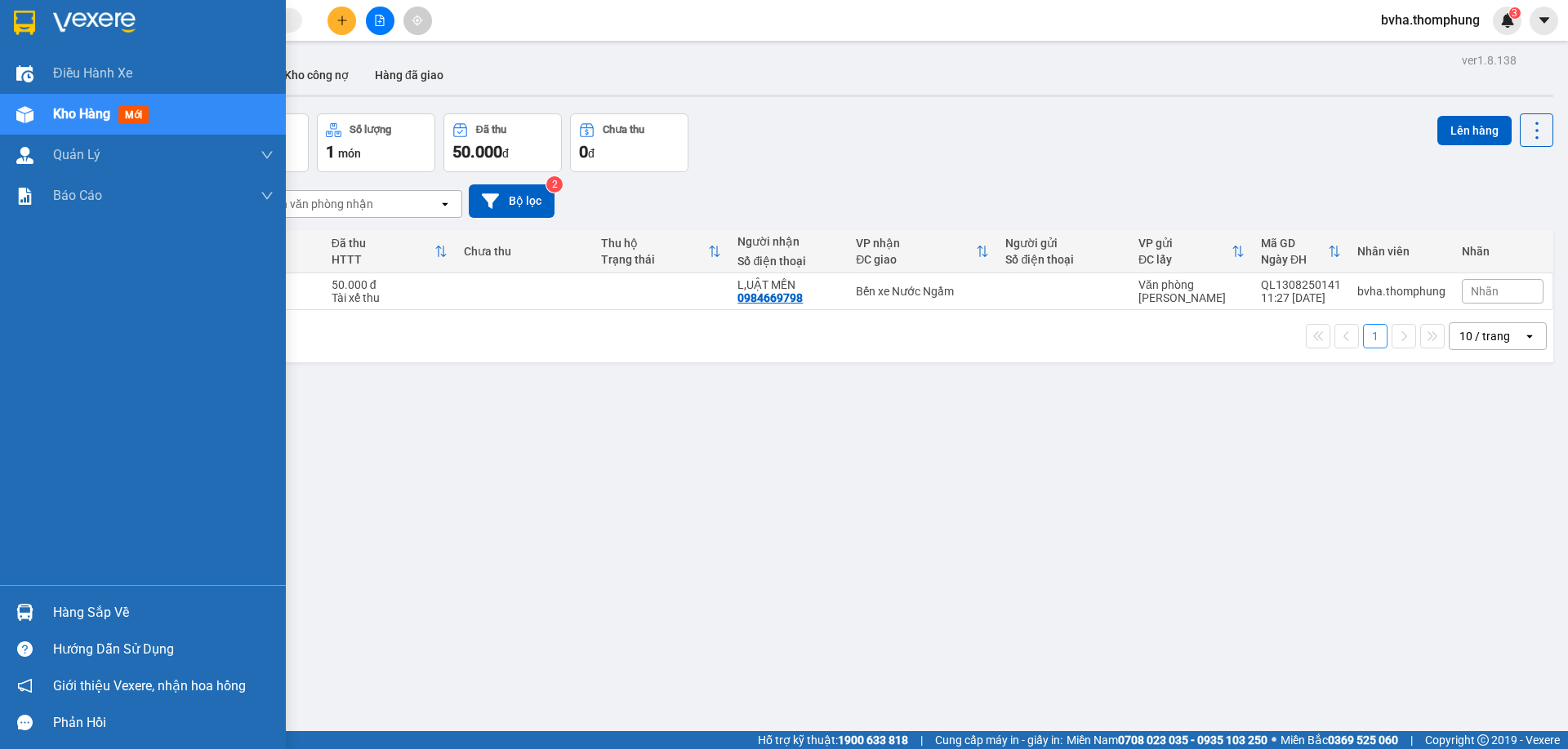
click at [81, 111] on span "Kho hàng" at bounding box center [81, 114] width 58 height 15
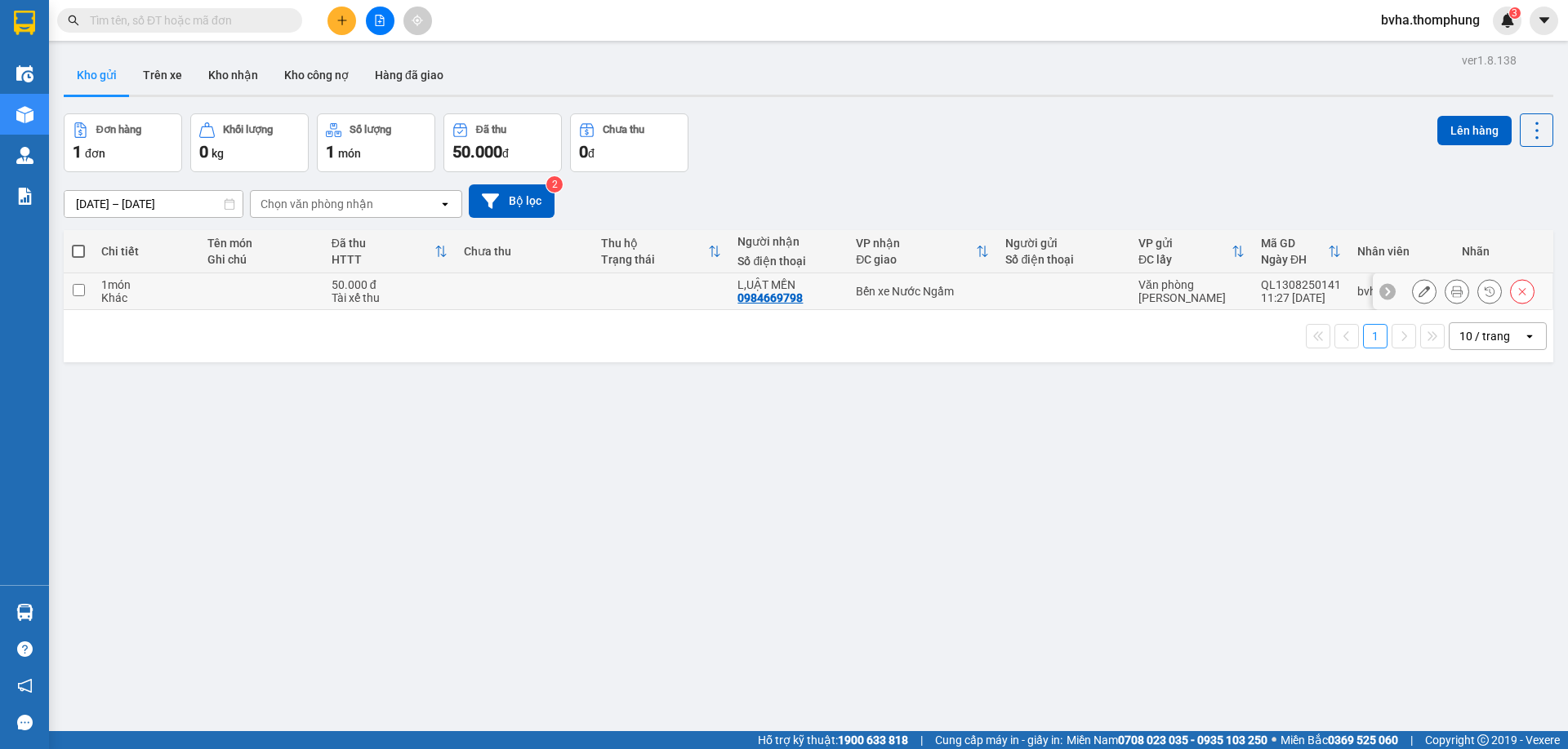
click at [86, 289] on td at bounding box center [78, 291] width 30 height 36
checkbox input "true"
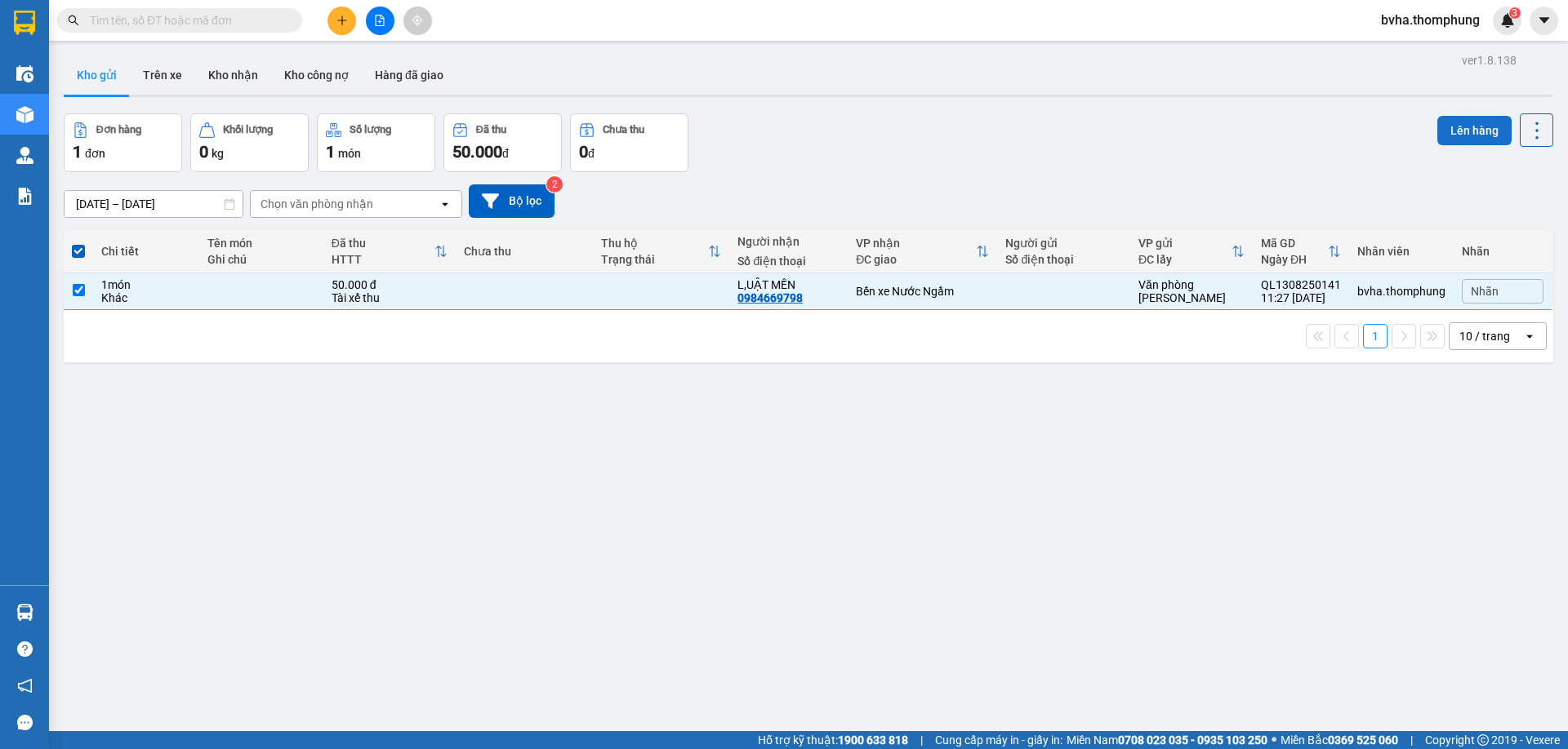
click at [1469, 131] on button "Lên hàng" at bounding box center [1474, 130] width 75 height 30
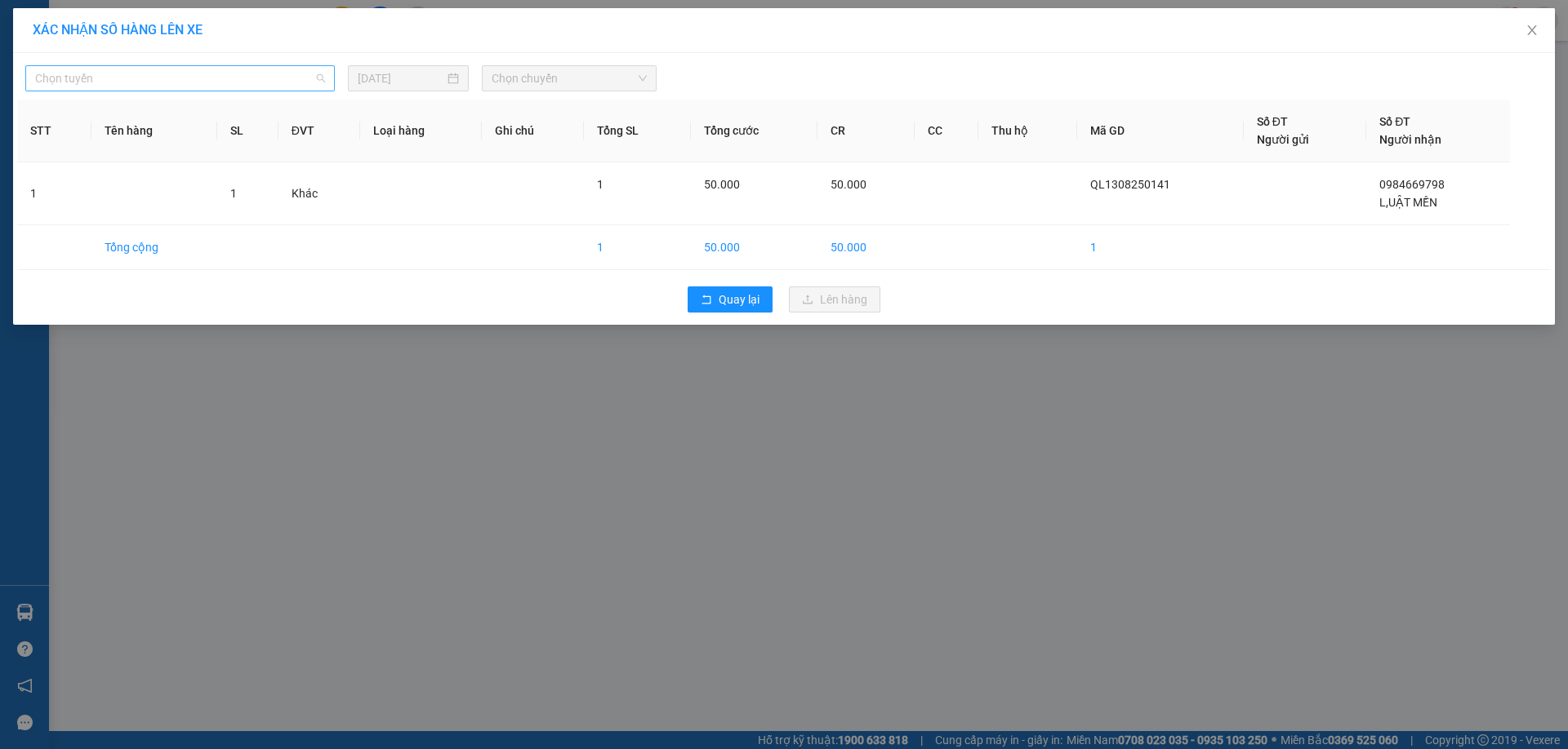
click at [125, 79] on span "Chọn tuyến" at bounding box center [180, 79] width 289 height 25
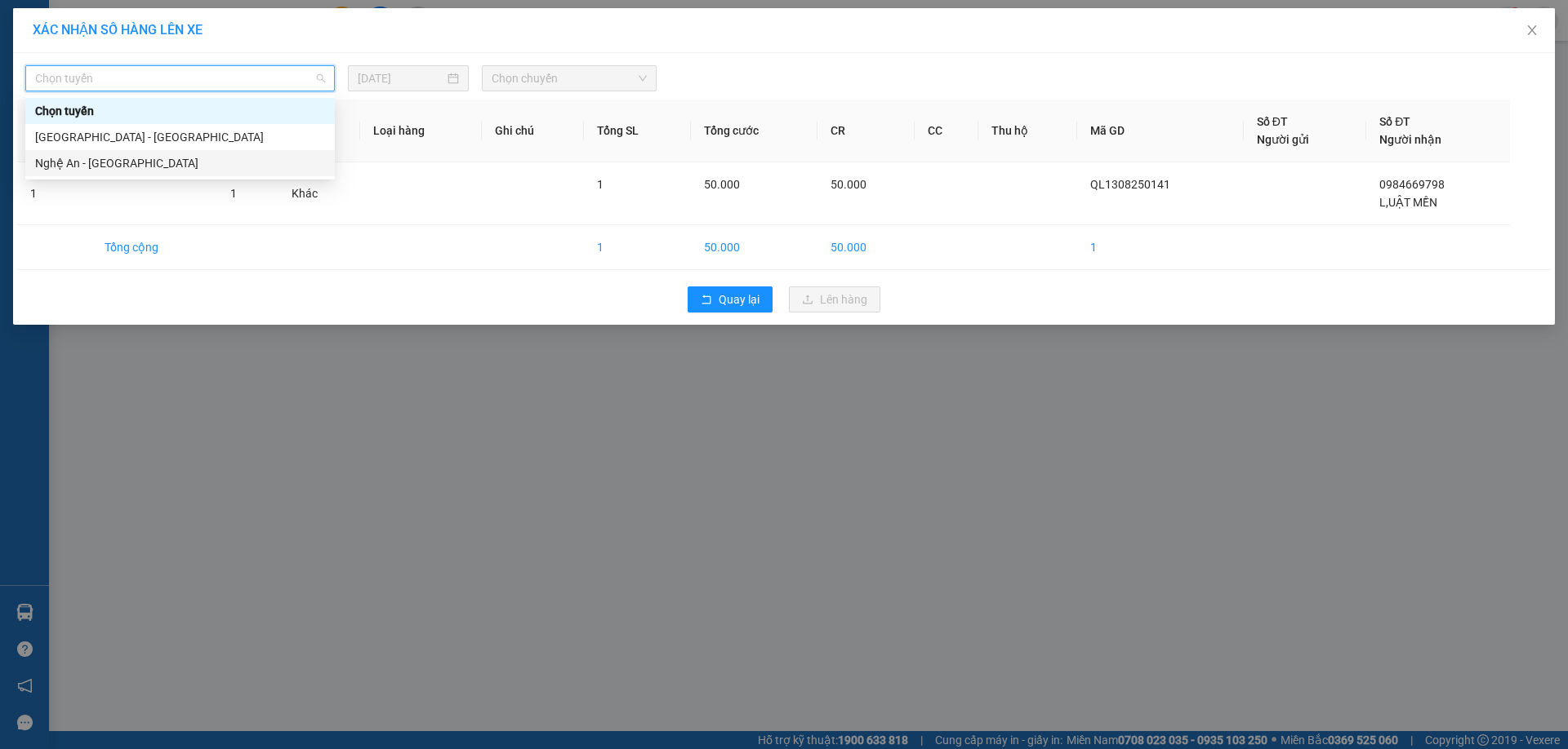
drag, startPoint x: 104, startPoint y: 157, endPoint x: 262, endPoint y: 140, distance: 158.9
click at [104, 157] on div "Nghệ An - [GEOGRAPHIC_DATA]" at bounding box center [180, 163] width 289 height 18
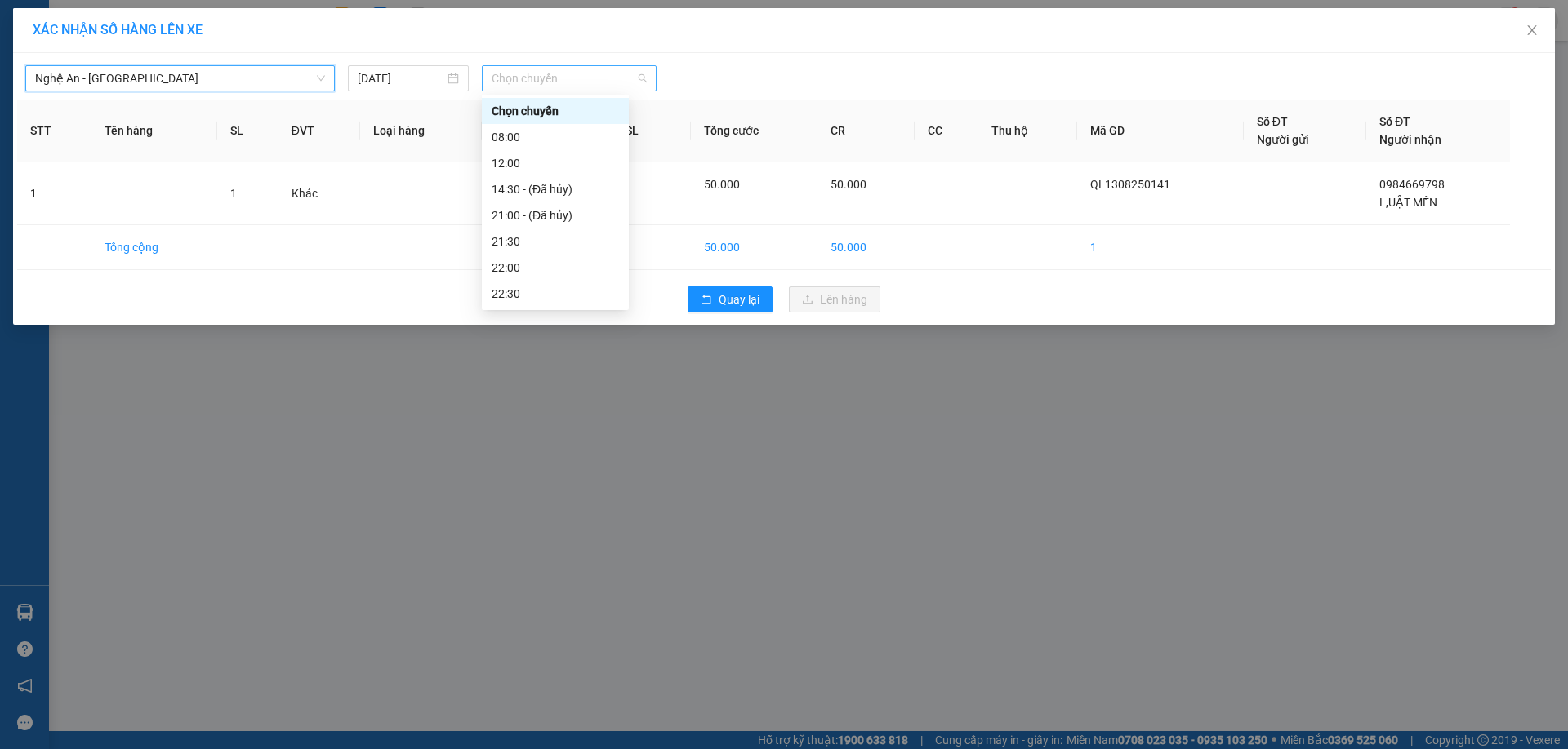
click at [548, 79] on span "Chọn chuyến" at bounding box center [569, 79] width 155 height 25
click at [531, 159] on div "12:00" at bounding box center [555, 163] width 127 height 18
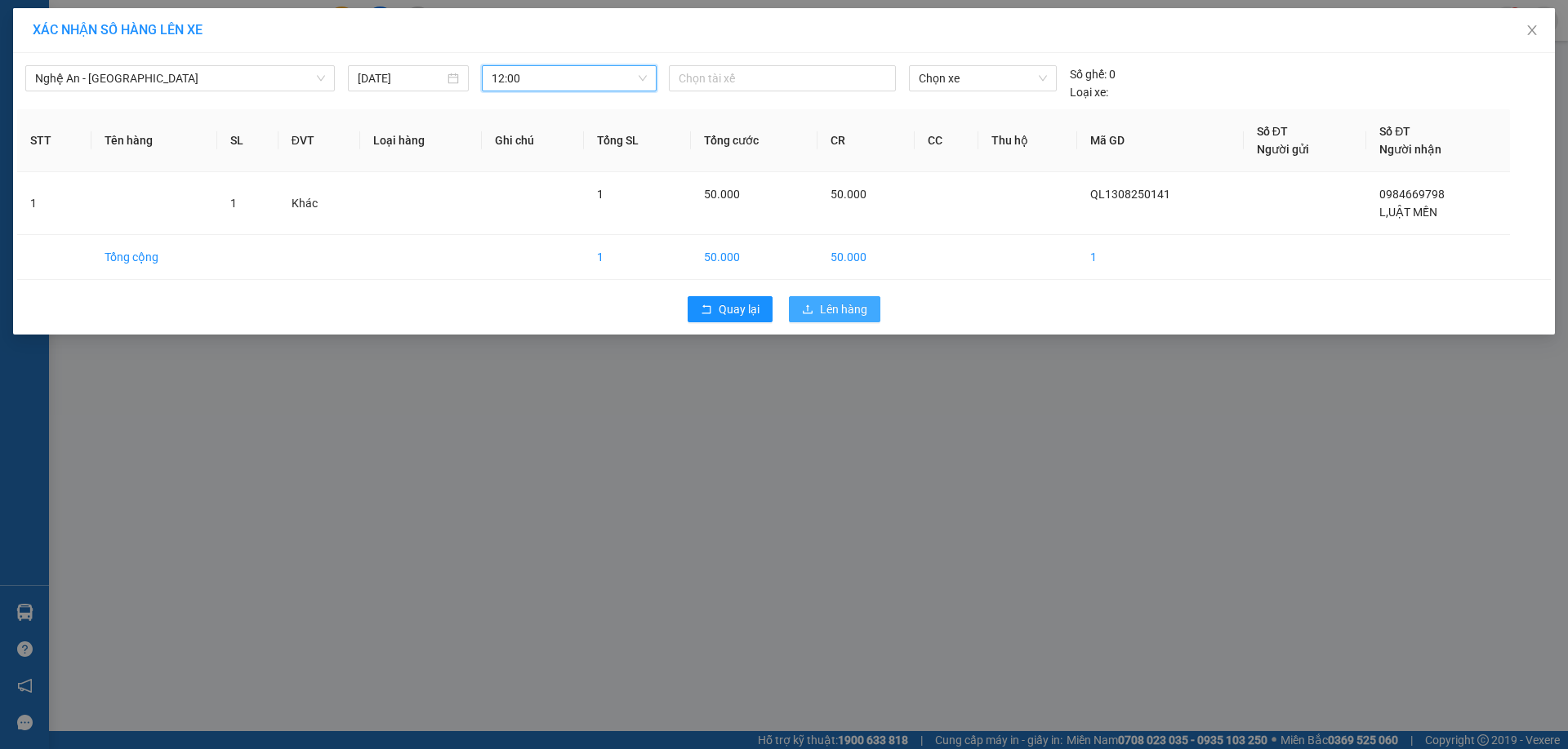
click at [868, 306] on button "Lên hàng" at bounding box center [834, 308] width 91 height 26
